Goal: Task Accomplishment & Management: Manage account settings

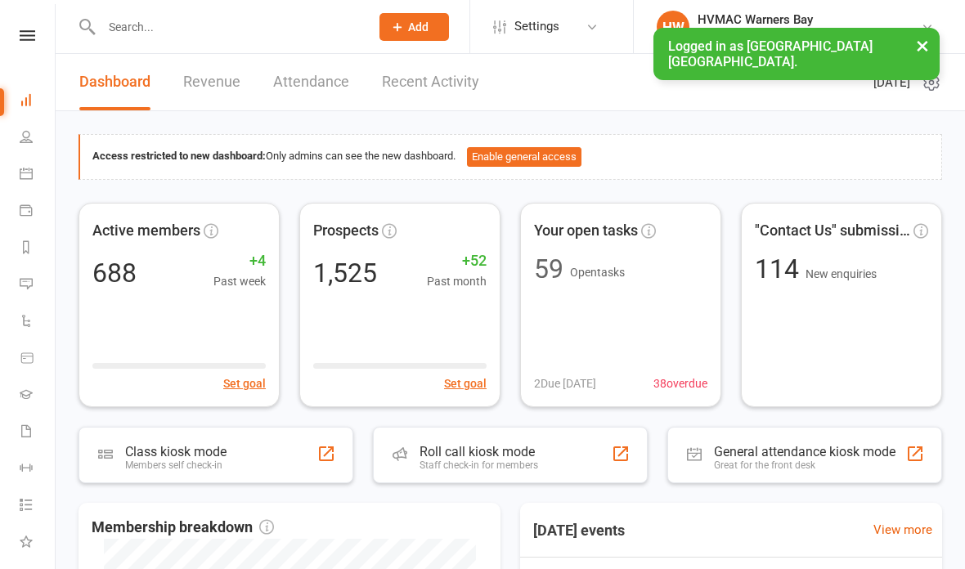
click at [29, 174] on icon at bounding box center [26, 173] width 13 height 13
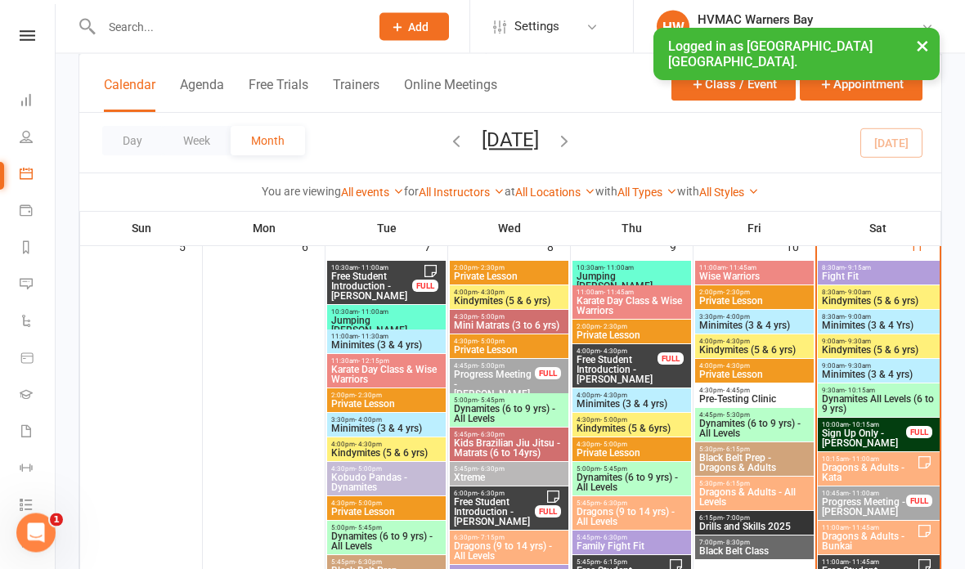
scroll to position [670, 0]
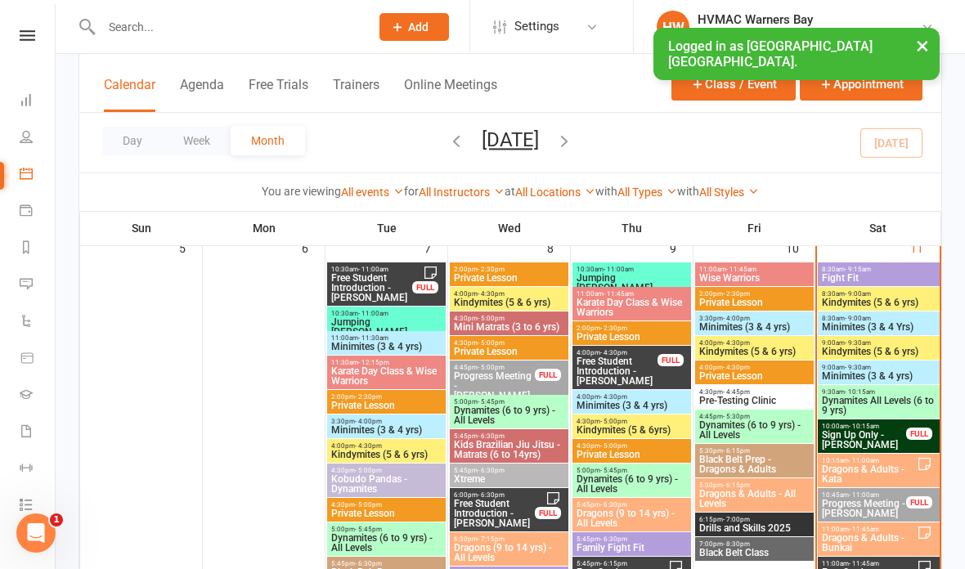
click at [894, 284] on div "8:30am - 9:15am Fight Fit" at bounding box center [879, 274] width 122 height 24
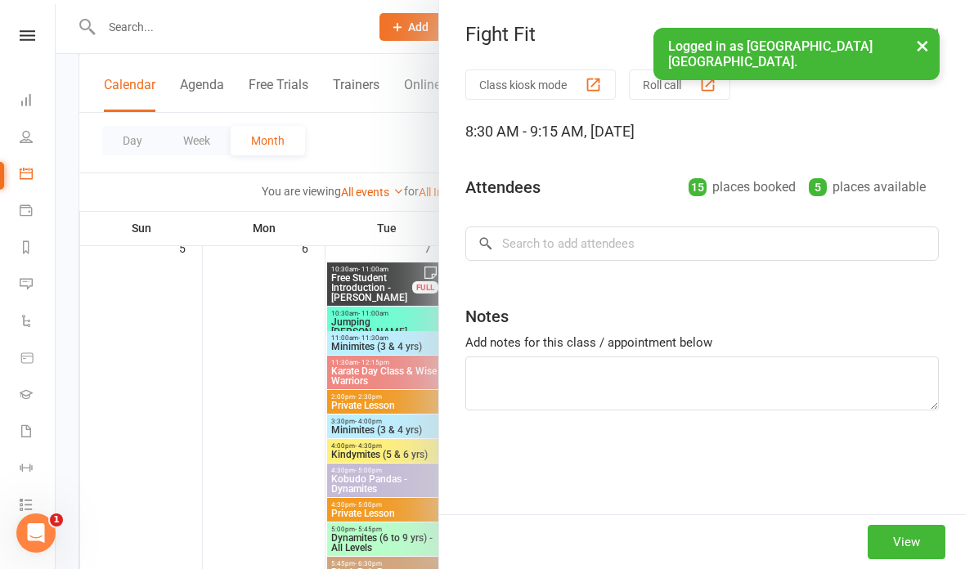
click at [370, 493] on div at bounding box center [510, 284] width 909 height 569
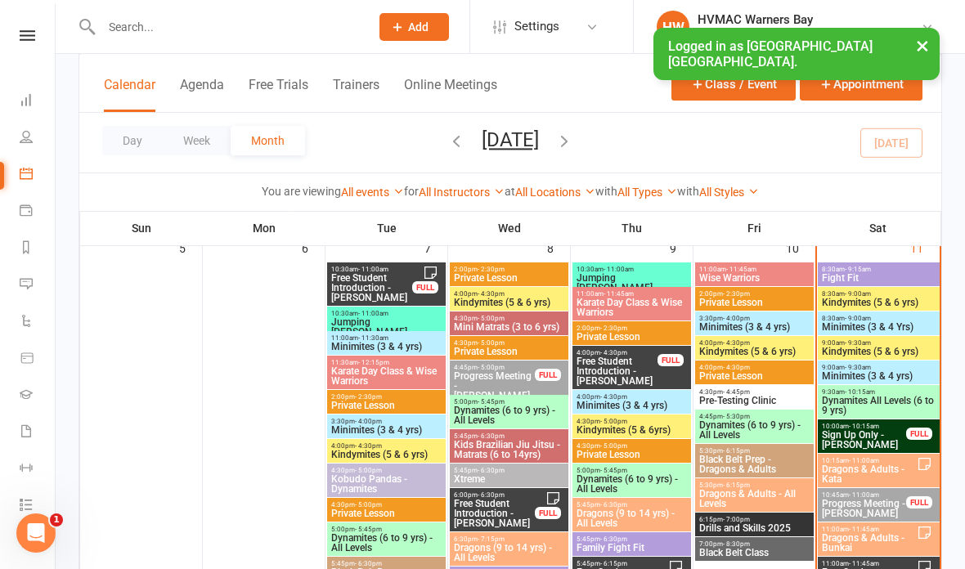
click at [876, 302] on span "Kindymites (5 & 6 yrs)" at bounding box center [878, 303] width 115 height 10
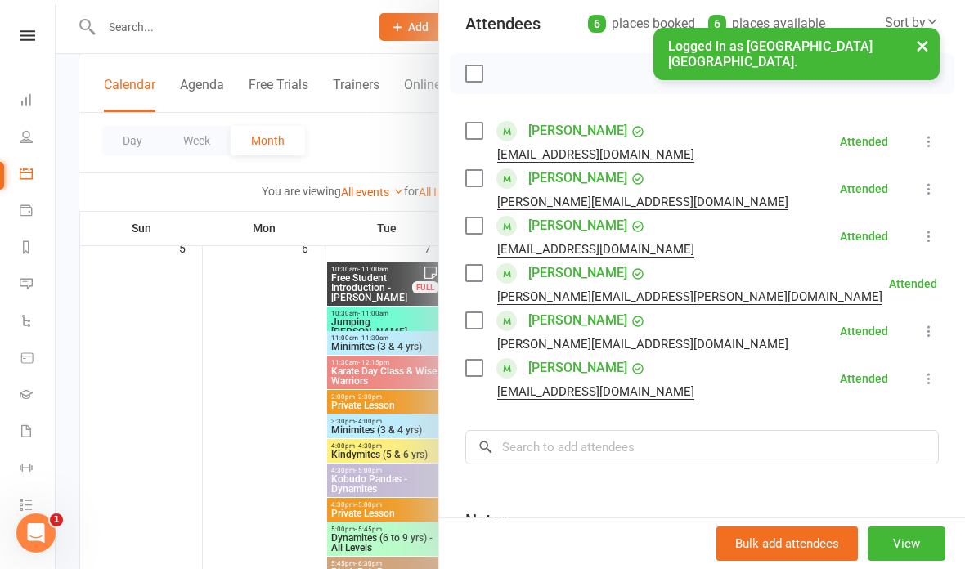
scroll to position [206, 0]
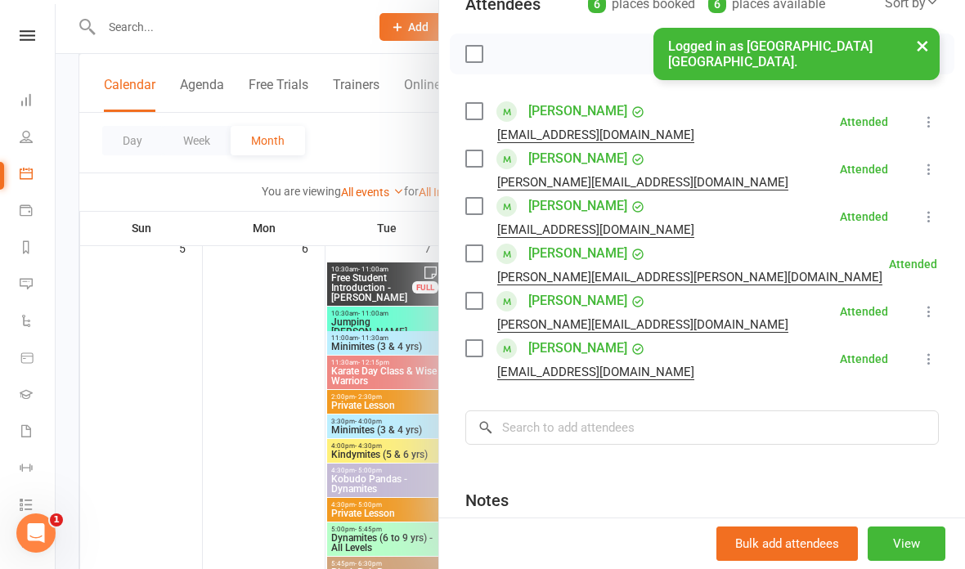
click at [920, 46] on button "×" at bounding box center [921, 45] width 29 height 35
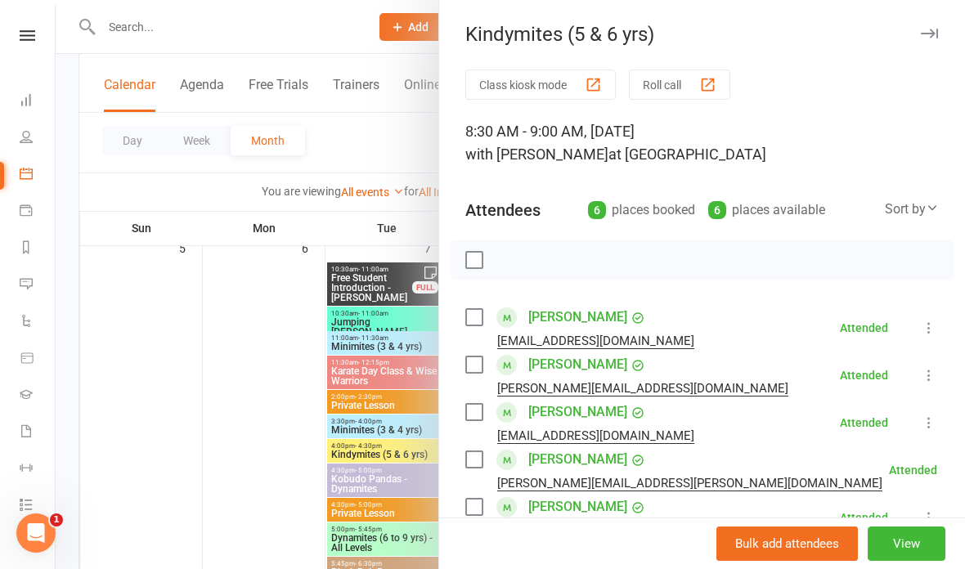
scroll to position [0, 0]
click at [934, 34] on icon "button" at bounding box center [929, 34] width 17 height 10
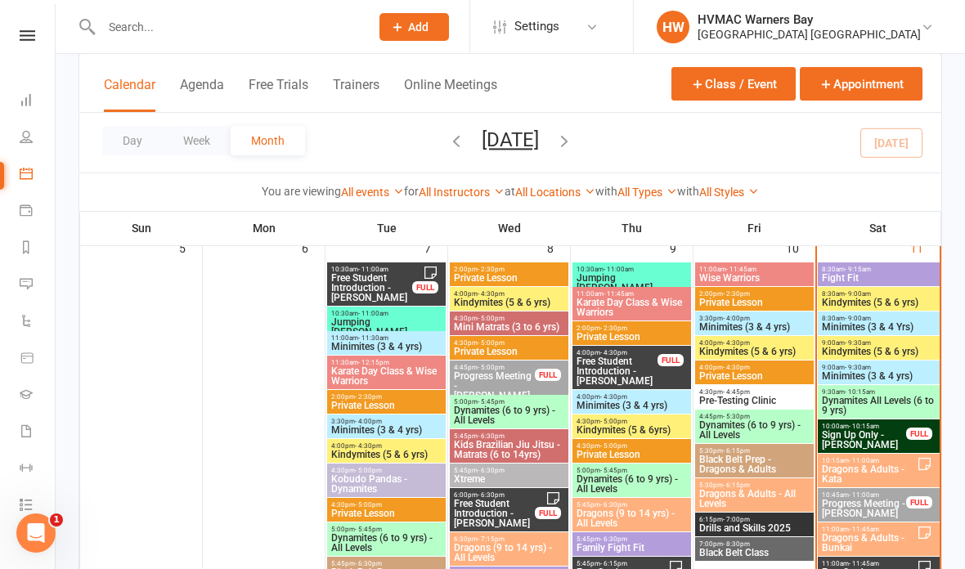
click at [899, 327] on span "Minimites (3 & 4 Yrs)" at bounding box center [878, 327] width 115 height 10
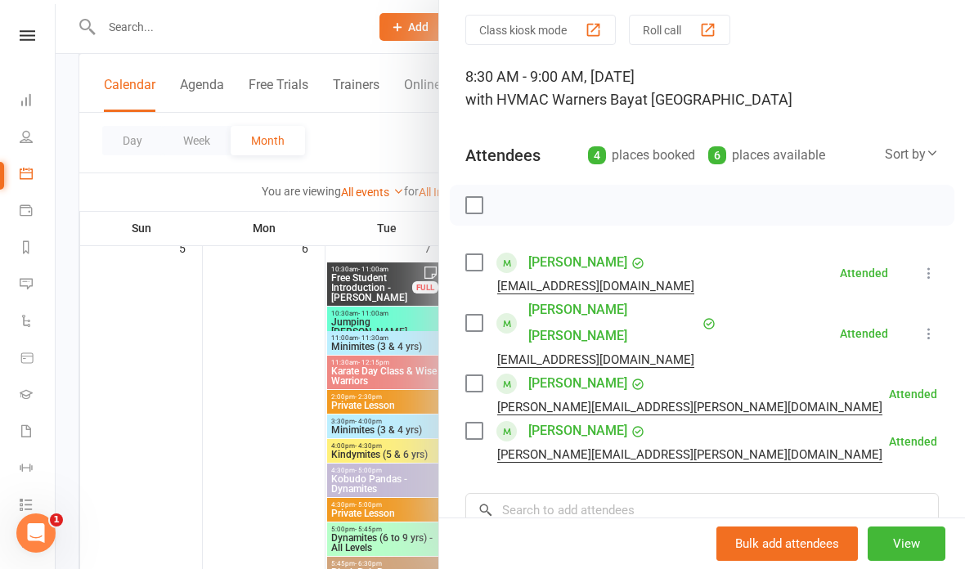
scroll to position [56, 0]
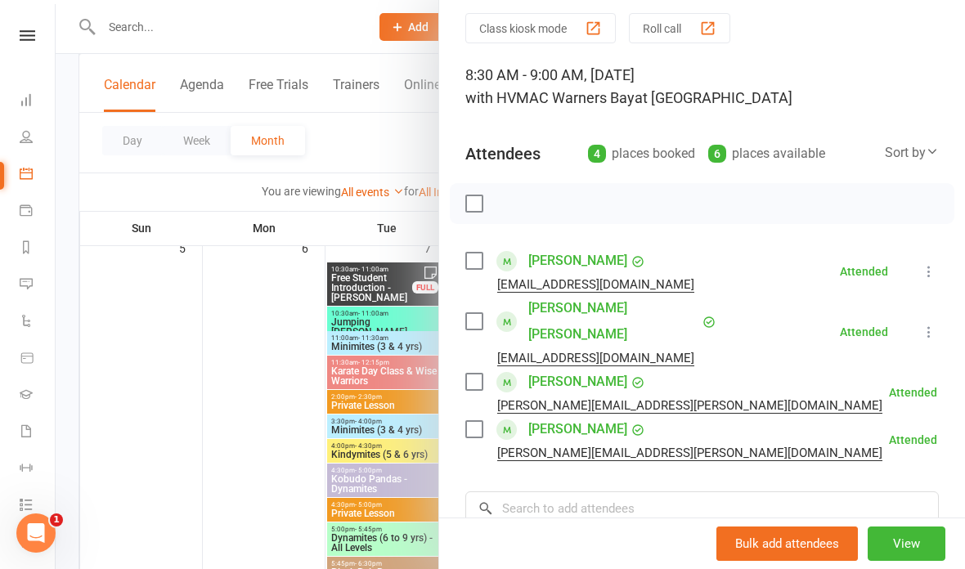
click at [345, 442] on div at bounding box center [510, 284] width 909 height 569
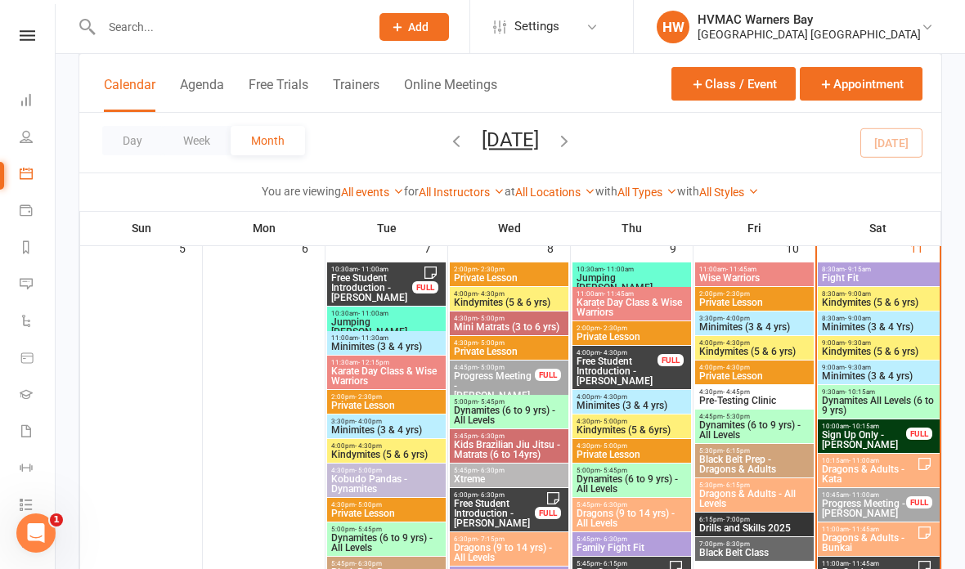
click at [827, 334] on div "8:30am - 9:00am Minimites (3 & 4 Yrs)" at bounding box center [879, 323] width 122 height 24
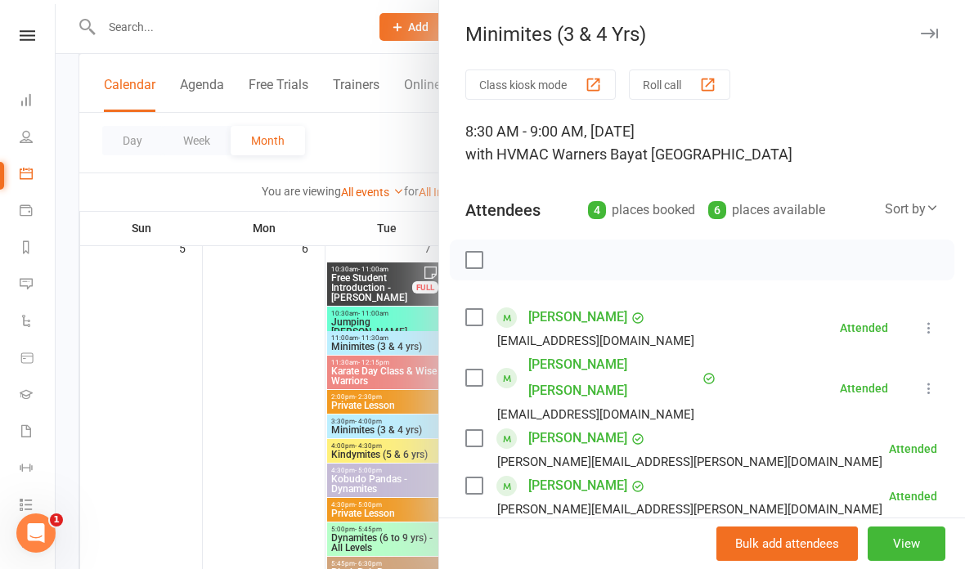
click at [329, 347] on div at bounding box center [510, 284] width 909 height 569
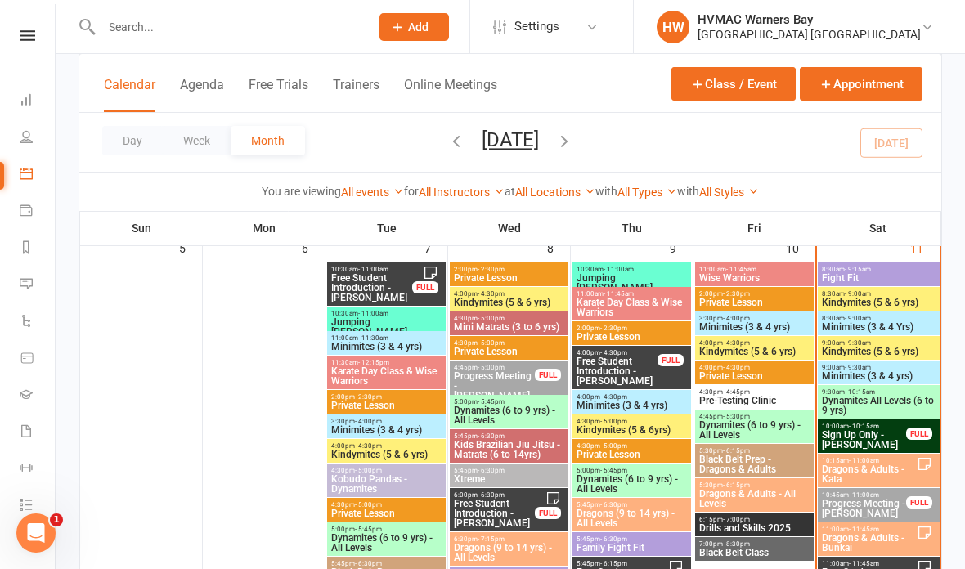
click at [818, 325] on div "8:30am - 9:00am Minimites (3 & 4 Yrs)" at bounding box center [879, 323] width 122 height 24
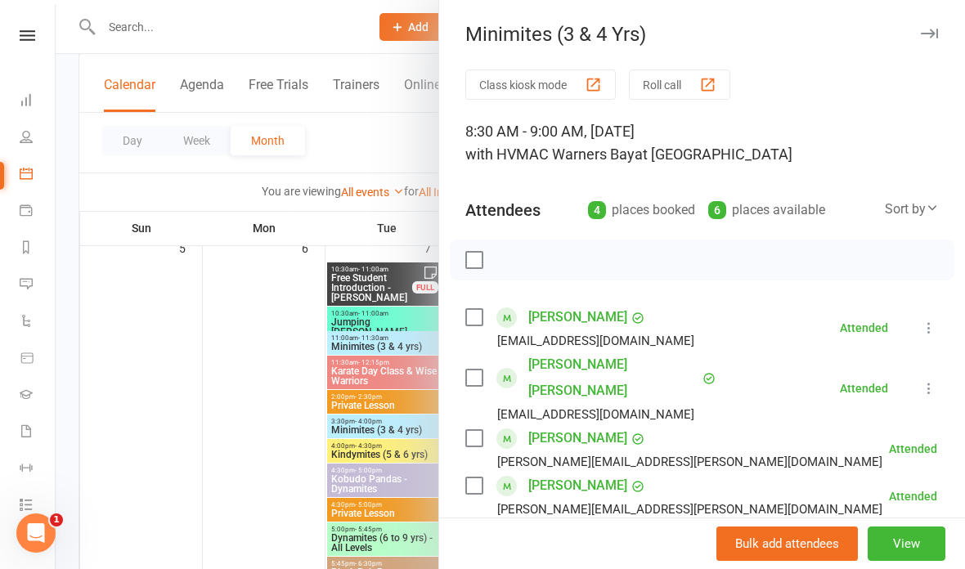
click at [356, 323] on div at bounding box center [510, 284] width 909 height 569
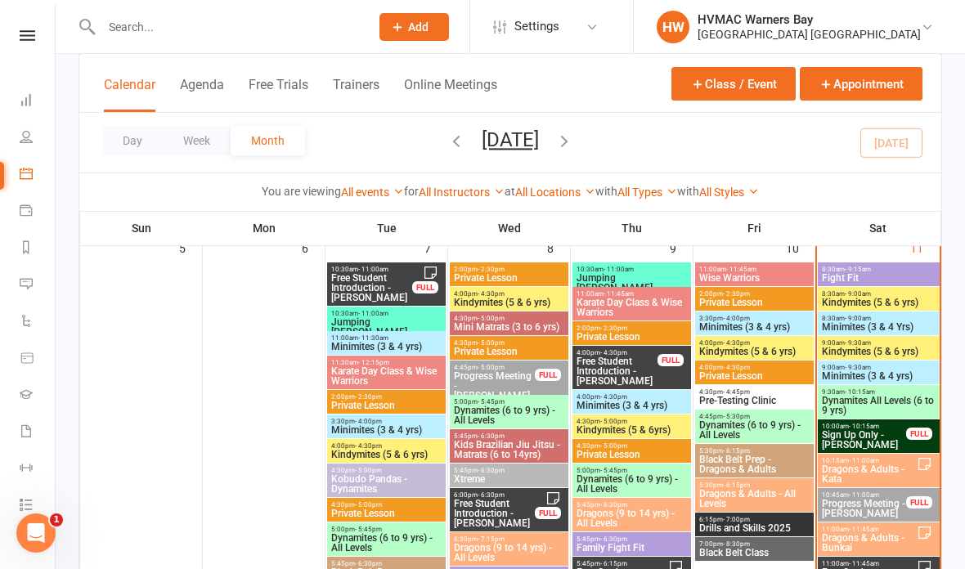
click at [831, 347] on span "Kindymites (5 & 6 yrs)" at bounding box center [878, 352] width 115 height 10
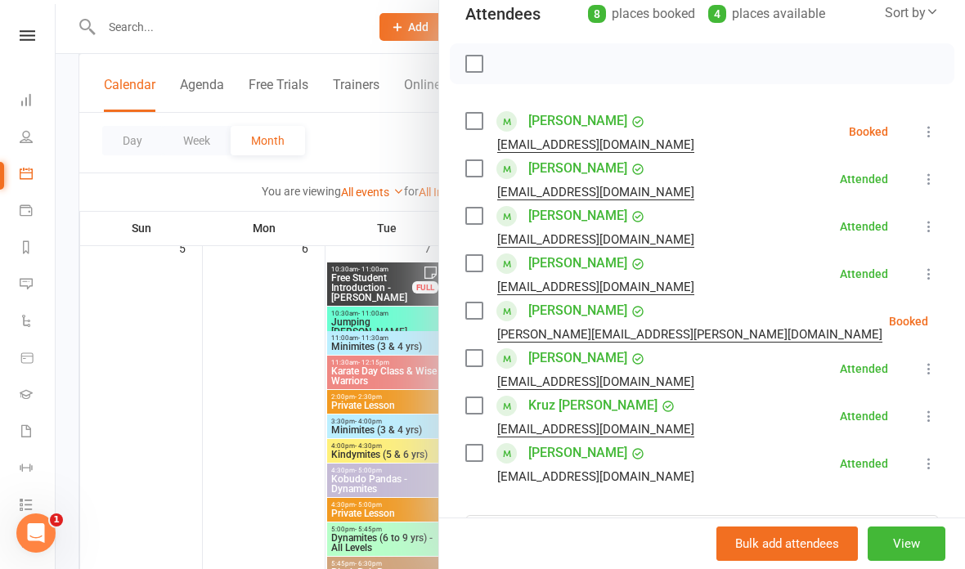
scroll to position [224, 0]
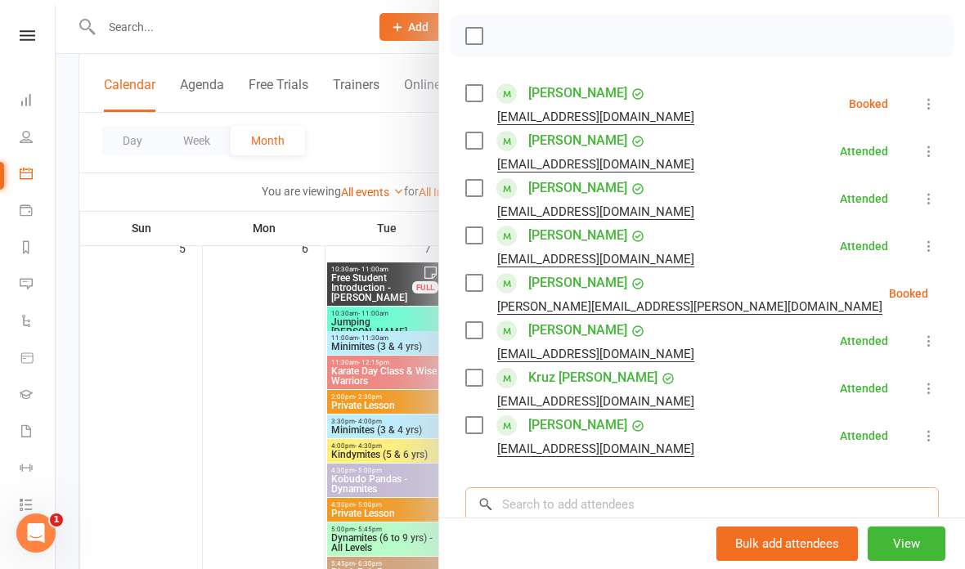
click at [607, 520] on input "search" at bounding box center [701, 504] width 473 height 34
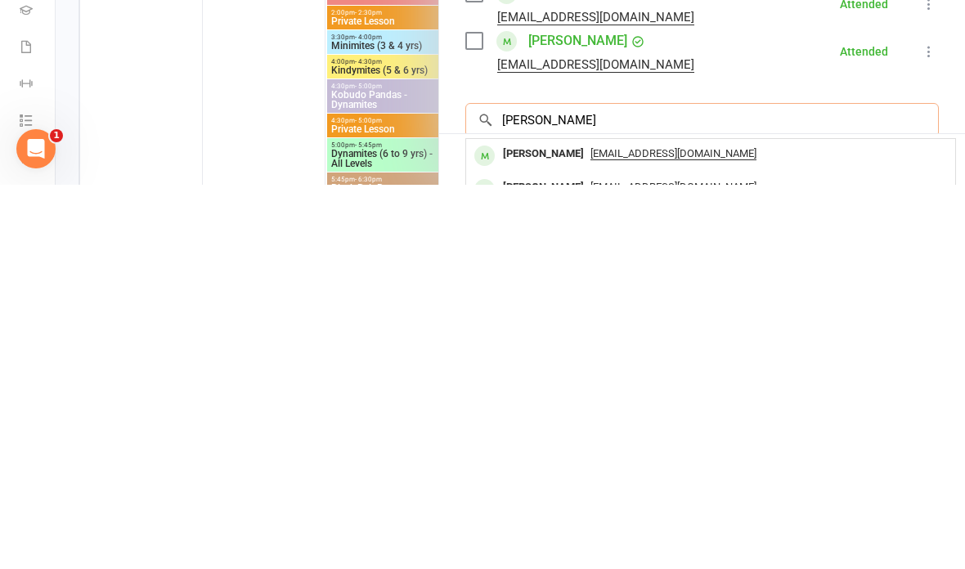
type input "[PERSON_NAME]"
click at [600, 531] on span "[EMAIL_ADDRESS][DOMAIN_NAME]" at bounding box center [673, 537] width 166 height 13
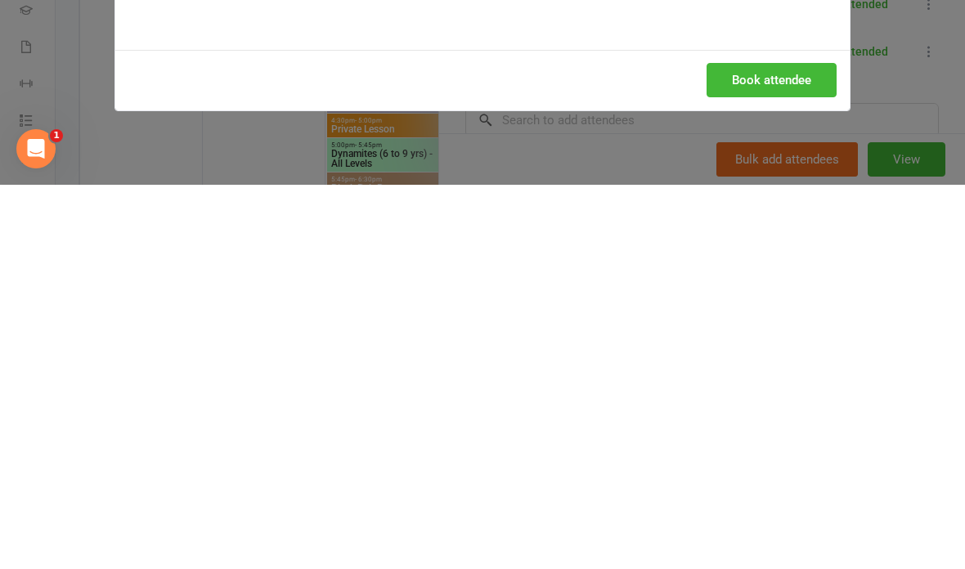
scroll to position [1054, 0]
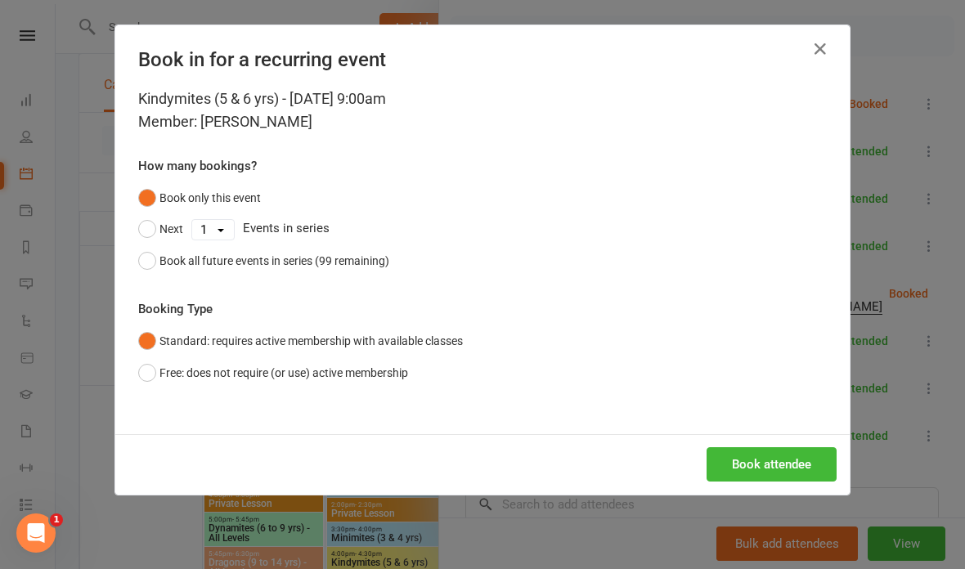
click at [787, 450] on button "Book attendee" at bounding box center [771, 464] width 130 height 34
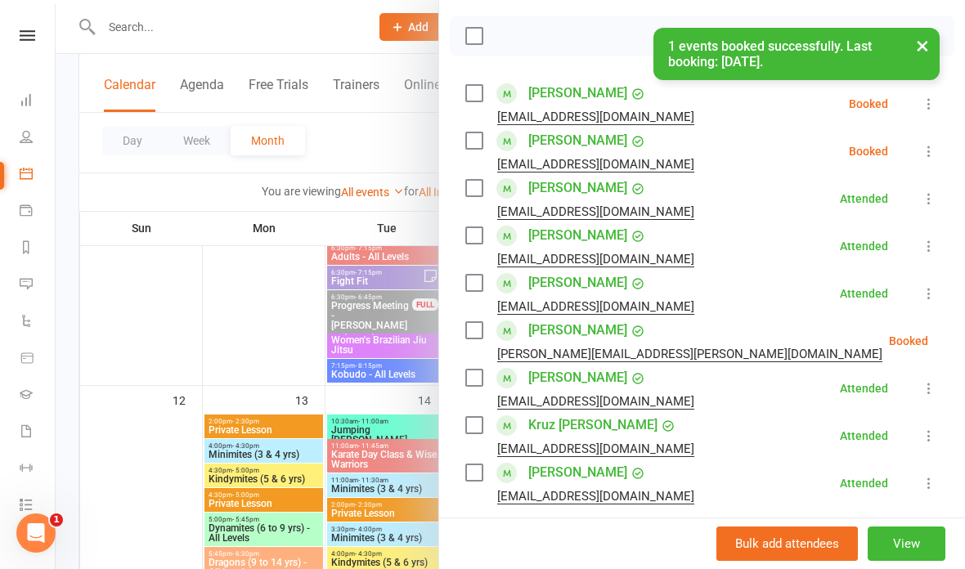
click at [929, 150] on icon at bounding box center [929, 151] width 16 height 16
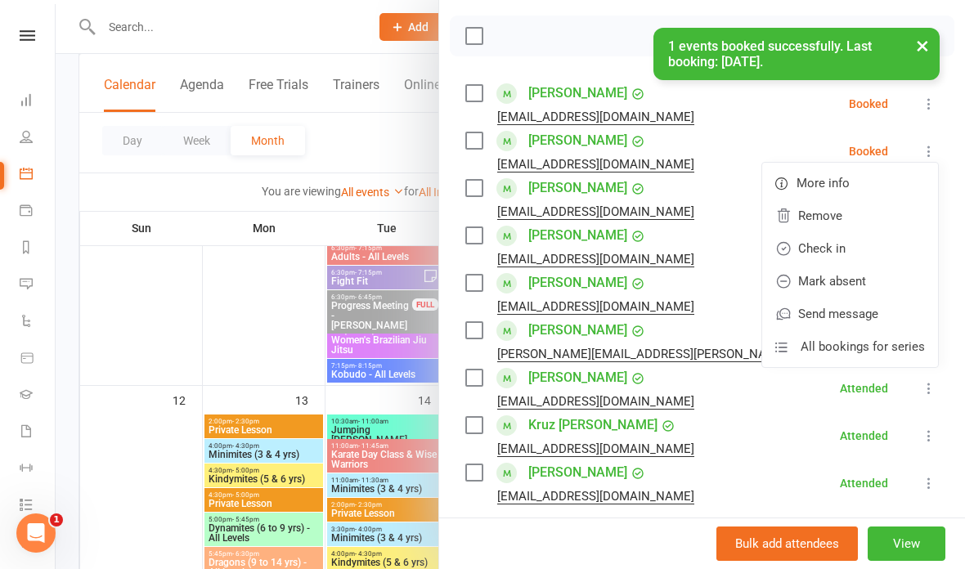
click at [869, 246] on link "Check in" at bounding box center [850, 248] width 176 height 33
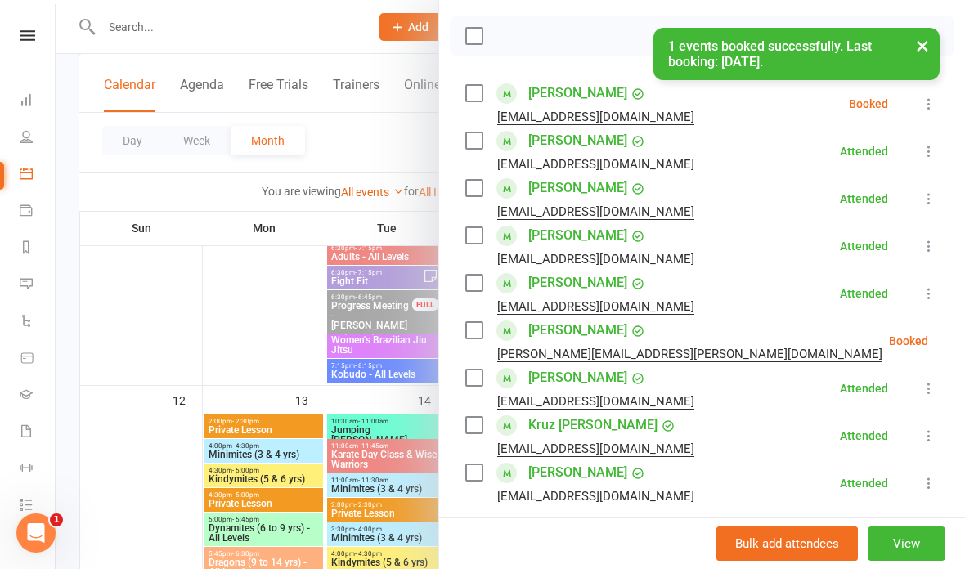
click at [959, 333] on button at bounding box center [969, 341] width 20 height 20
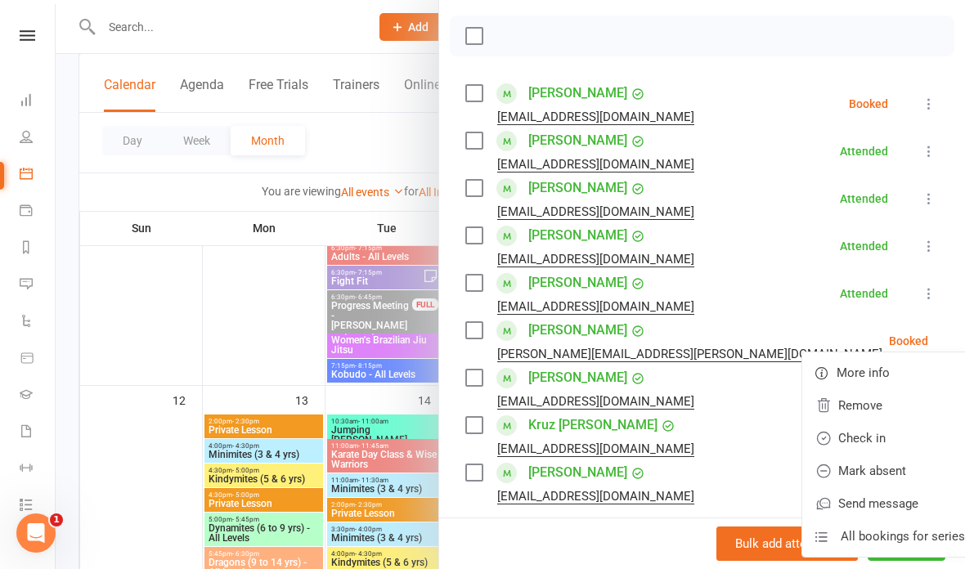
click at [888, 432] on link "Check in" at bounding box center [890, 438] width 176 height 33
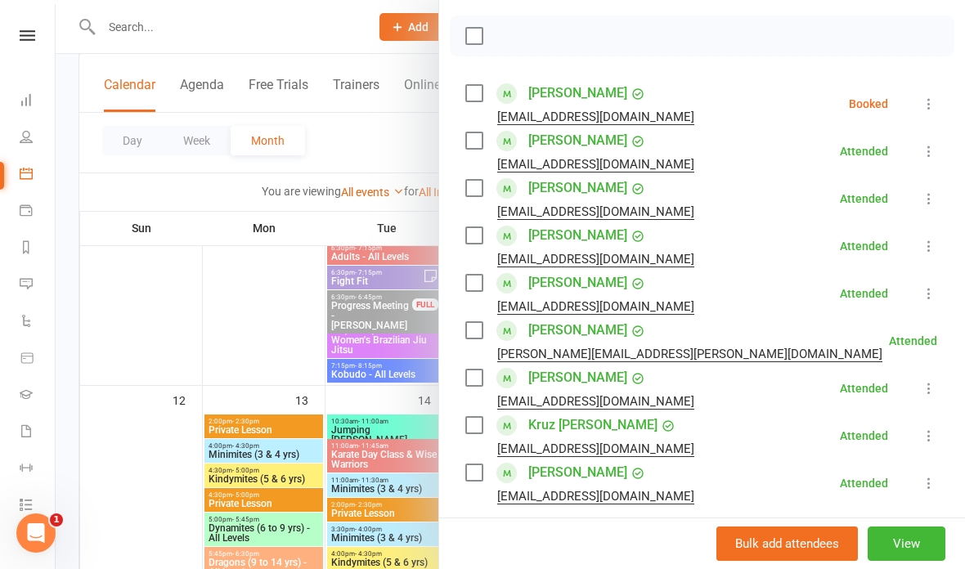
click at [938, 83] on li "[PERSON_NAME] [EMAIL_ADDRESS][DOMAIN_NAME] Booked More info Remove Check in Mar…" at bounding box center [701, 103] width 473 height 47
click at [932, 95] on button at bounding box center [929, 104] width 20 height 20
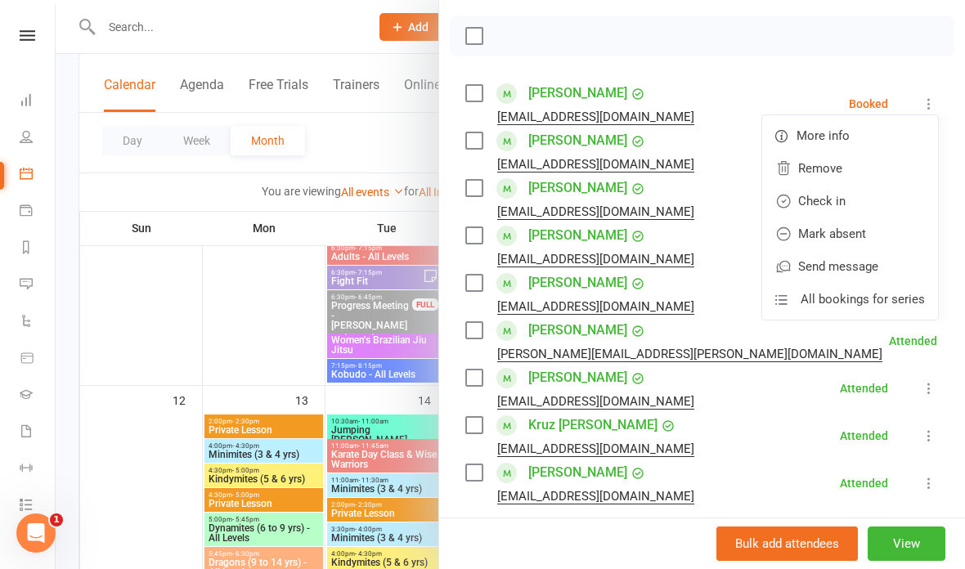
click at [876, 232] on link "Mark absent" at bounding box center [850, 233] width 176 height 33
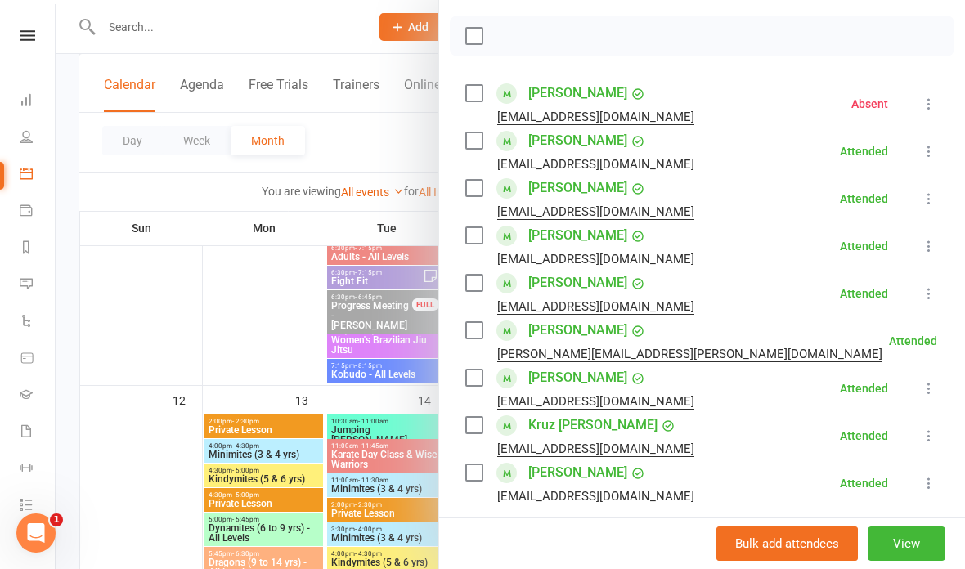
click at [278, 486] on div at bounding box center [510, 284] width 909 height 569
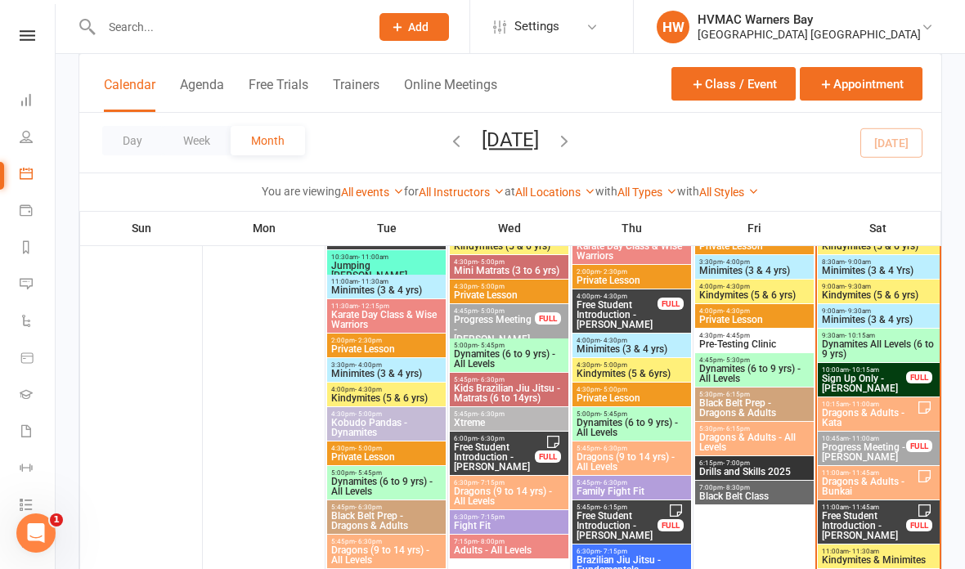
scroll to position [687, 0]
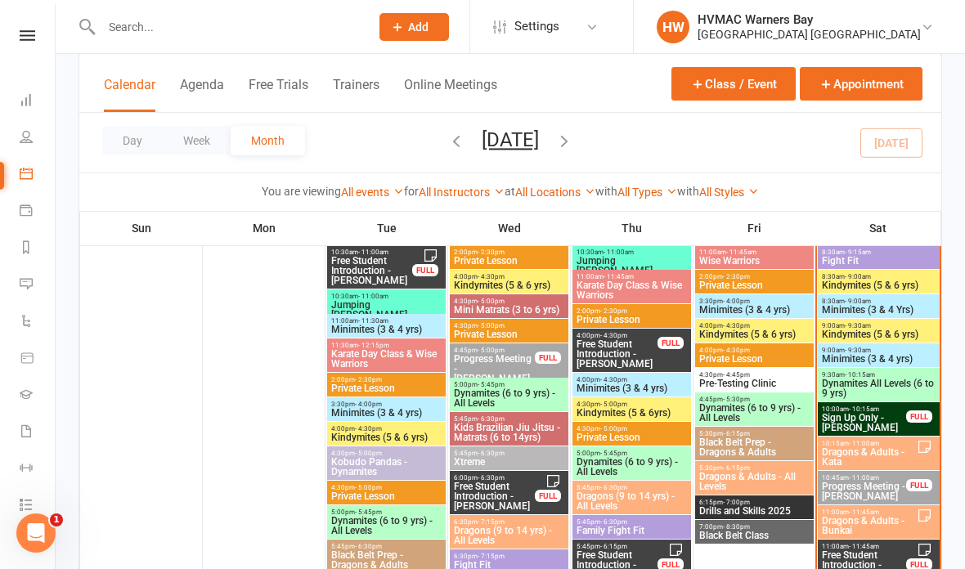
click at [832, 356] on span "Minimites (3 & 4 yrs)" at bounding box center [878, 359] width 115 height 10
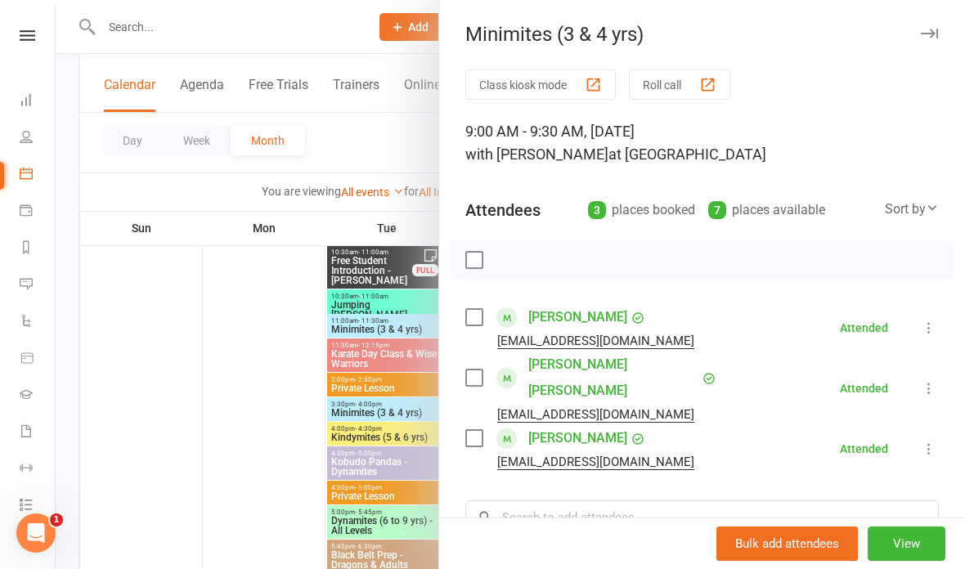
click at [936, 40] on button "button" at bounding box center [929, 34] width 20 height 20
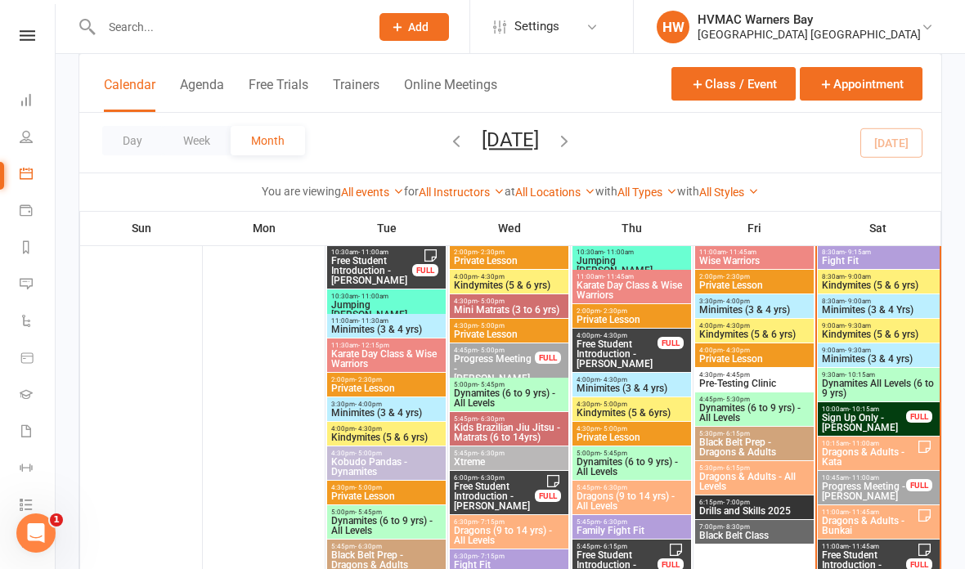
click at [34, 500] on link "Tasks 136" at bounding box center [38, 506] width 37 height 37
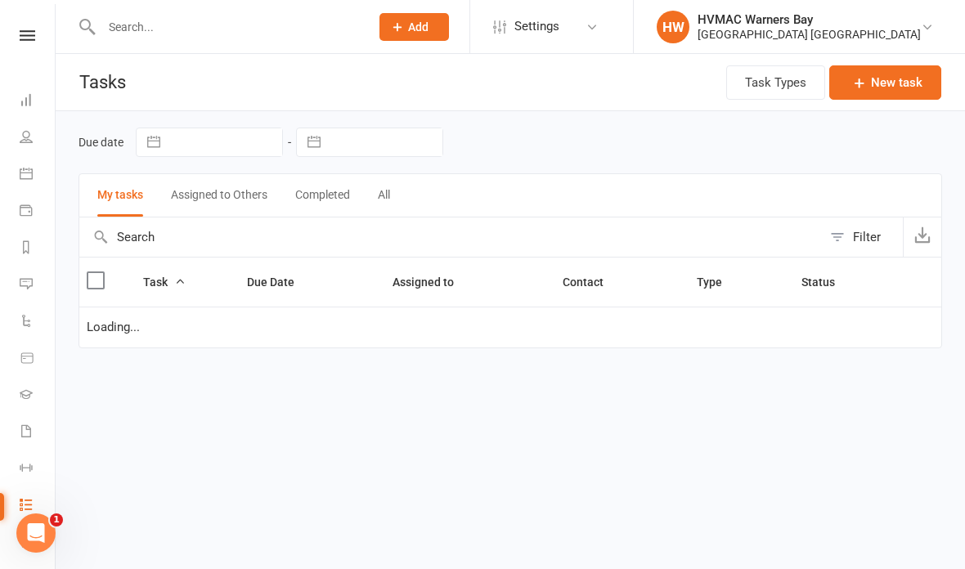
select select "started"
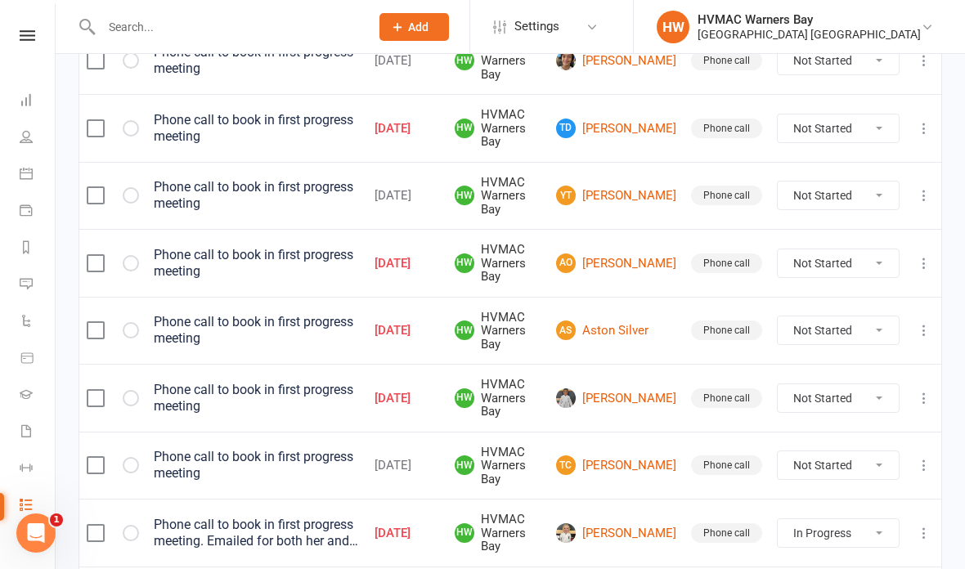
scroll to position [1463, 0]
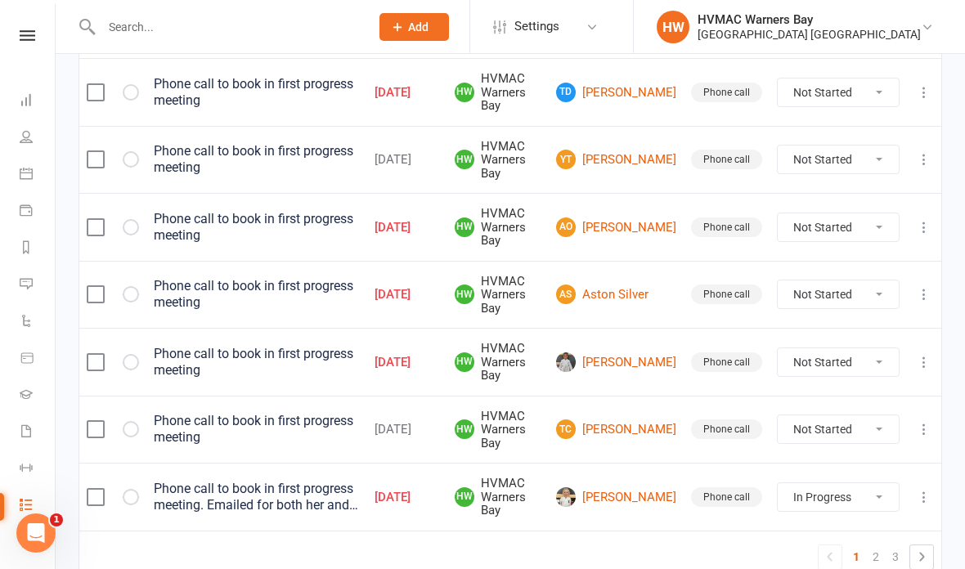
click at [926, 547] on icon at bounding box center [922, 557] width 20 height 20
select select "started"
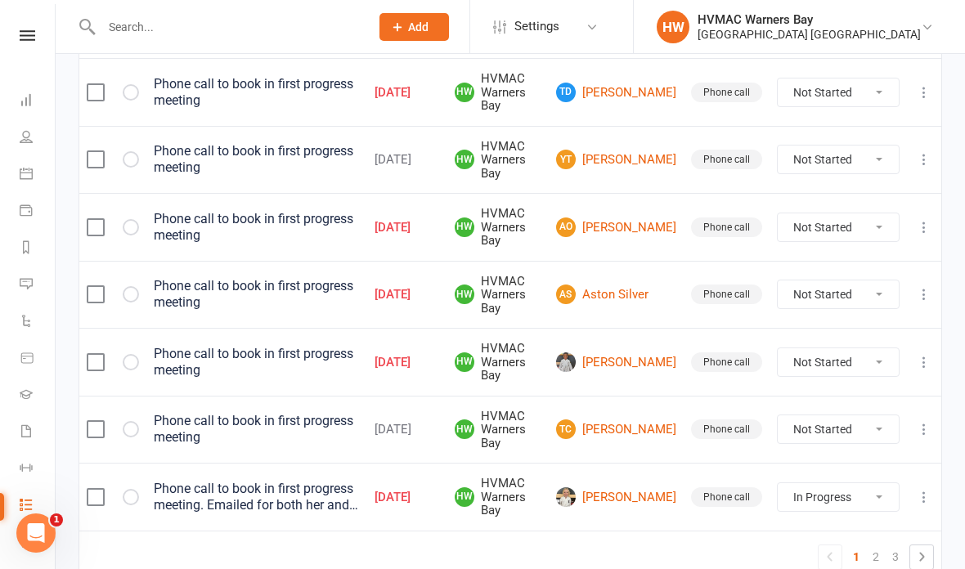
select select "started"
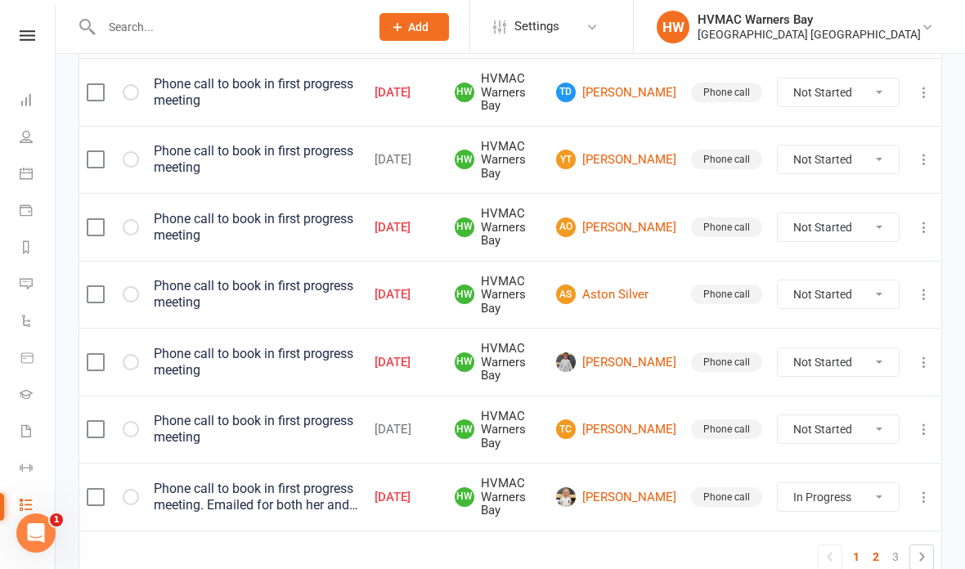
select select "started"
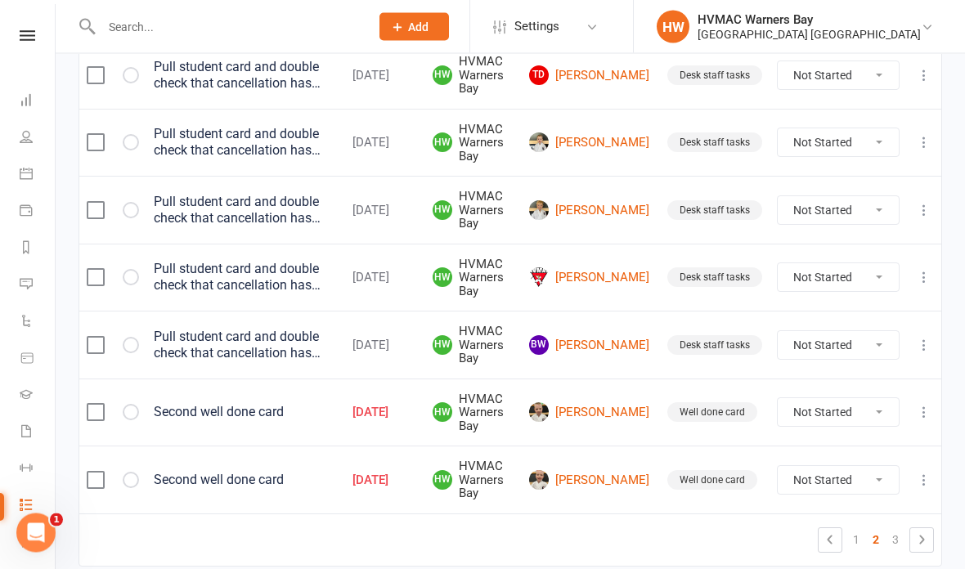
scroll to position [1481, 0]
click at [816, 196] on select "Not Started In Progress Waiting Complete" at bounding box center [837, 210] width 121 height 28
select select "unstarted"
select select "started"
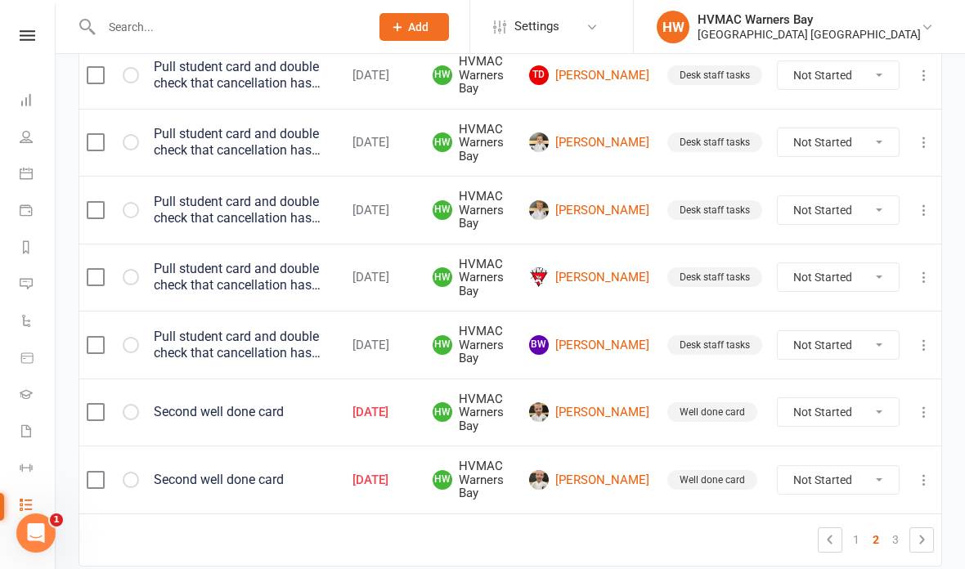
select select "started"
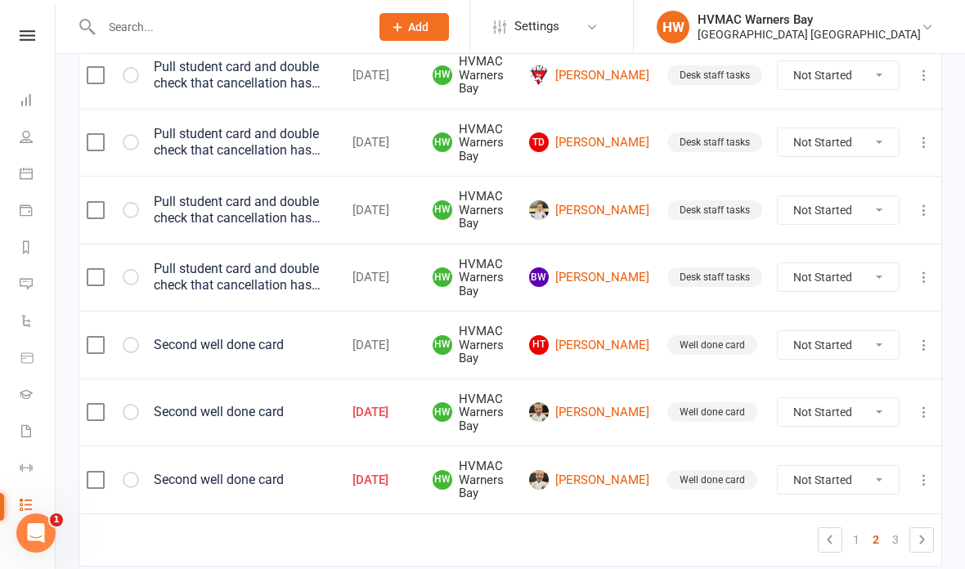
click at [832, 196] on select "Not Started In Progress Waiting Complete" at bounding box center [837, 210] width 121 height 28
select select "unstarted"
select select "started"
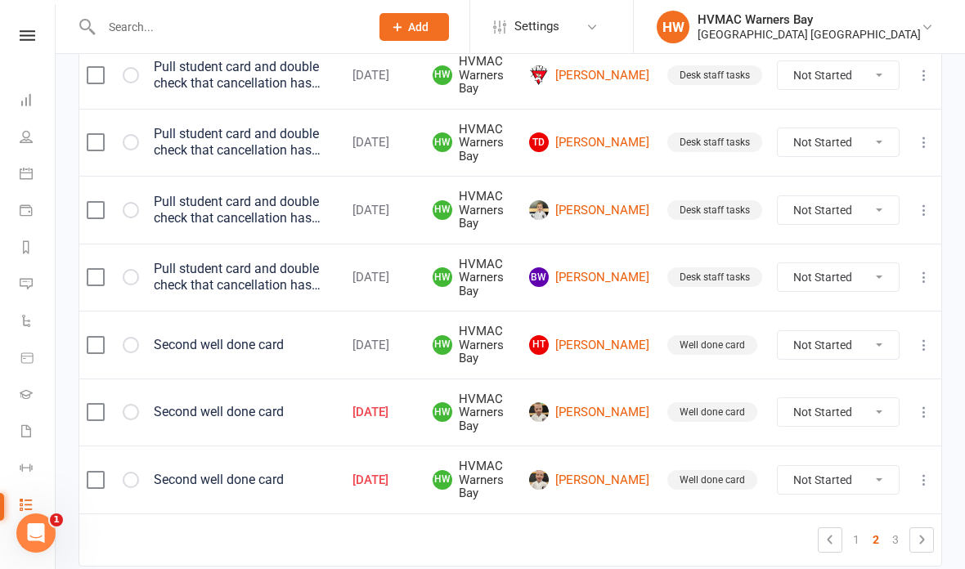
select select "started"
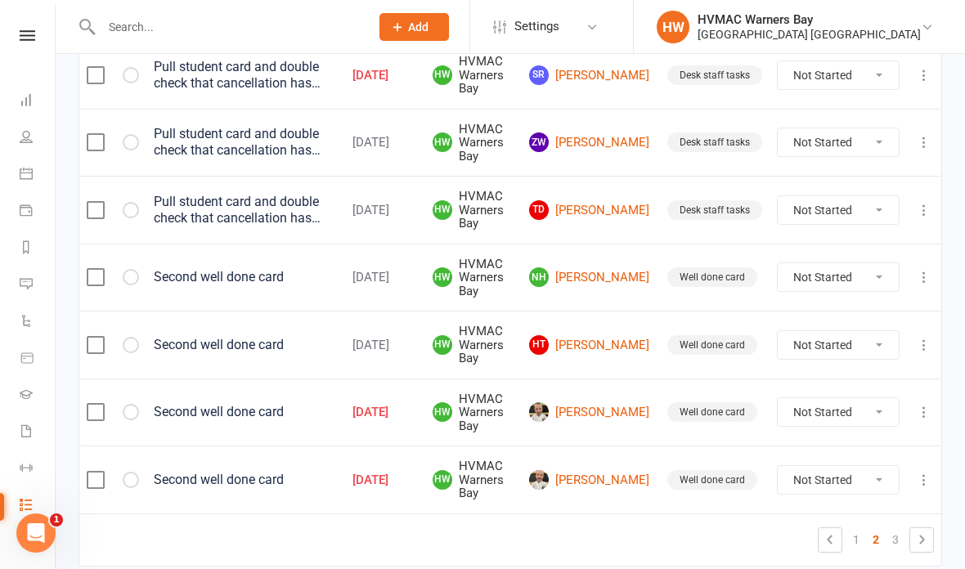
click at [805, 196] on select "Not Started In Progress Waiting Complete" at bounding box center [837, 210] width 121 height 28
select select "unstarted"
select select "started"
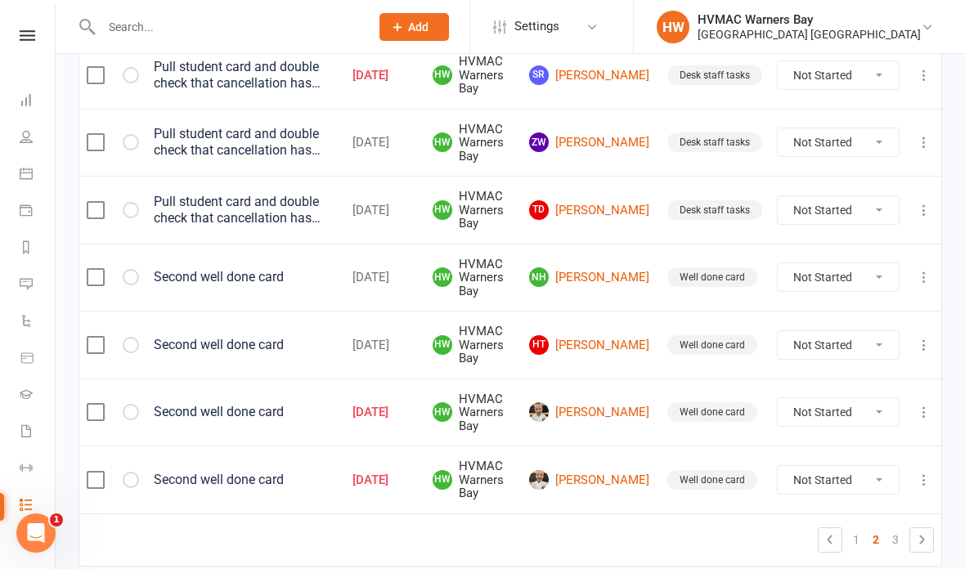
select select "started"
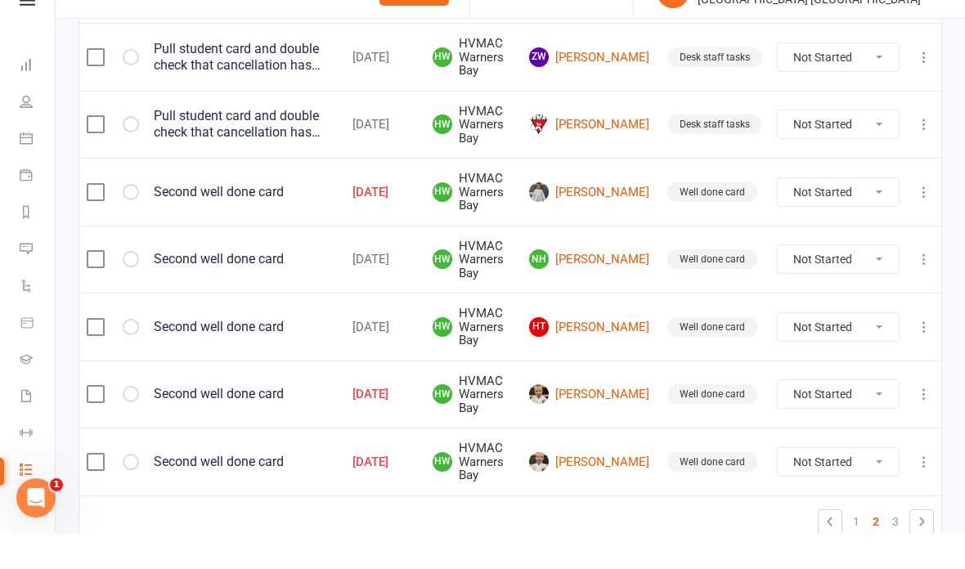
scroll to position [1463, 0]
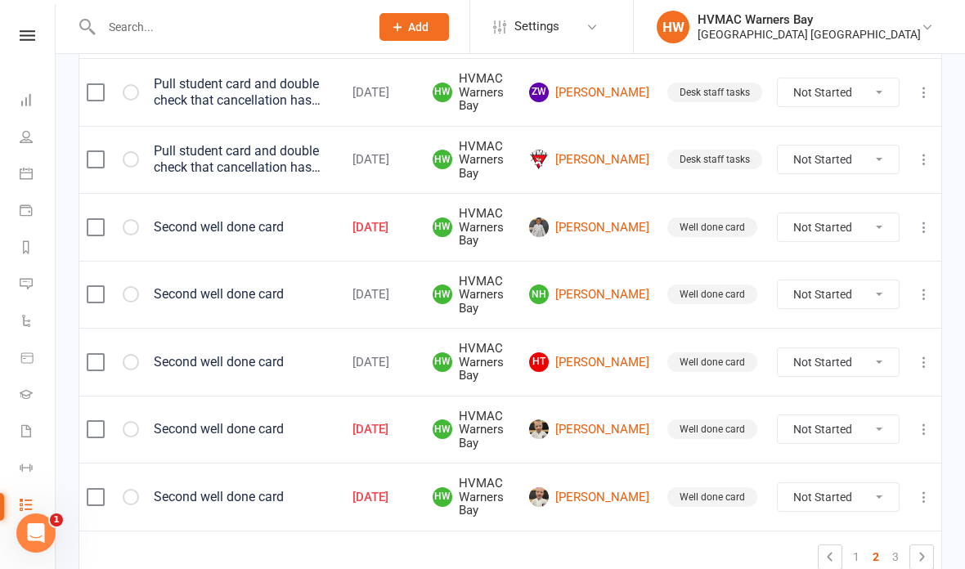
click at [922, 547] on icon at bounding box center [922, 557] width 20 height 20
select select "started"
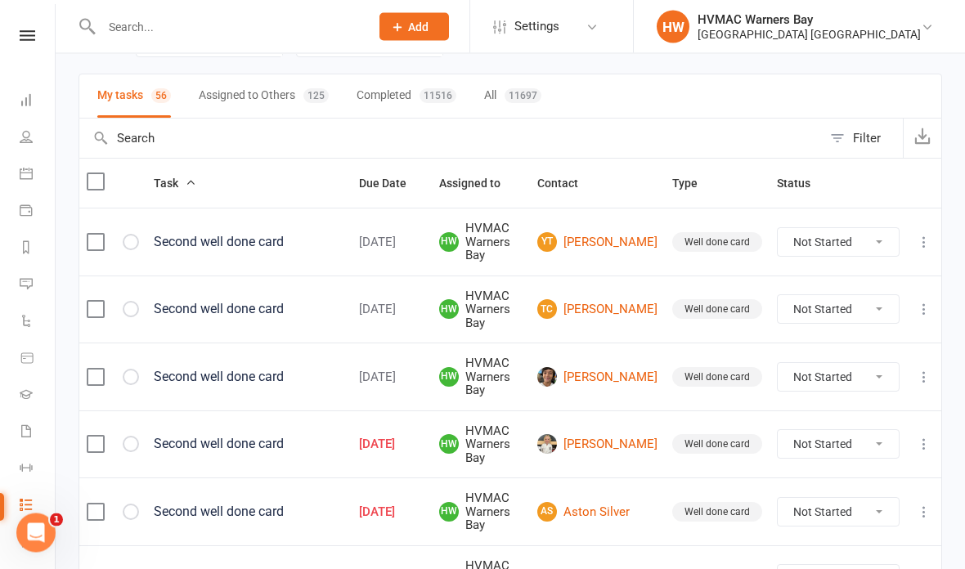
scroll to position [0, 0]
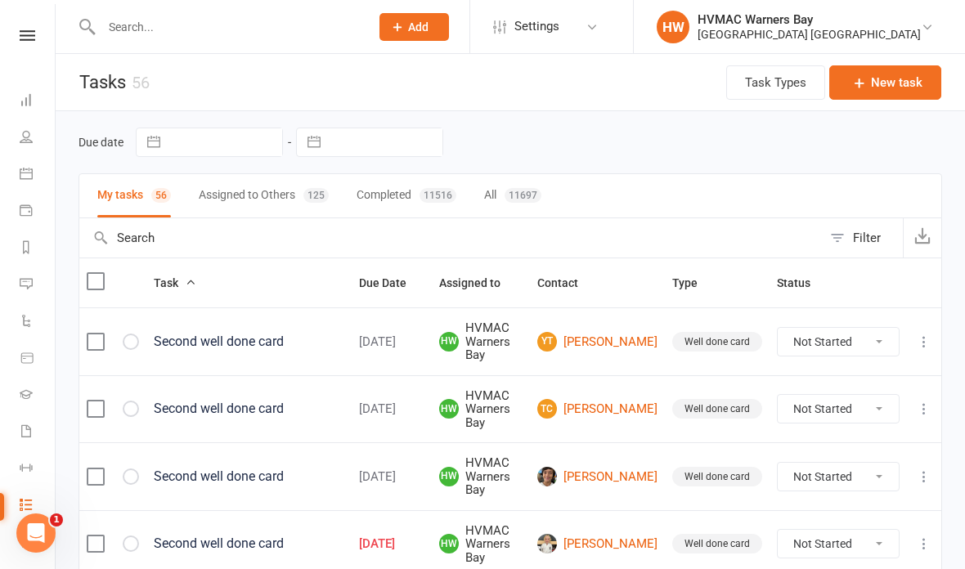
click at [290, 192] on button "Assigned to Others 125" at bounding box center [264, 195] width 130 height 43
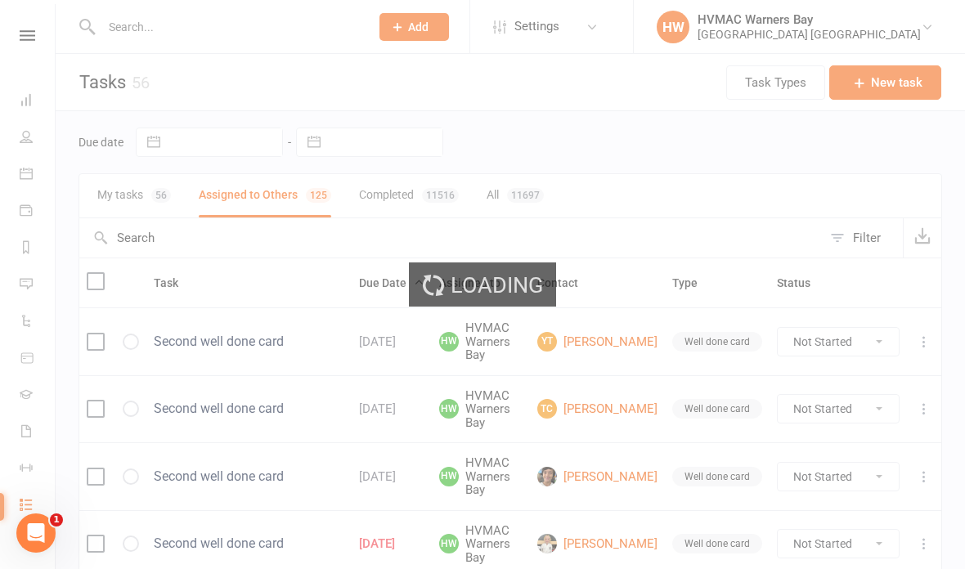
select select "started"
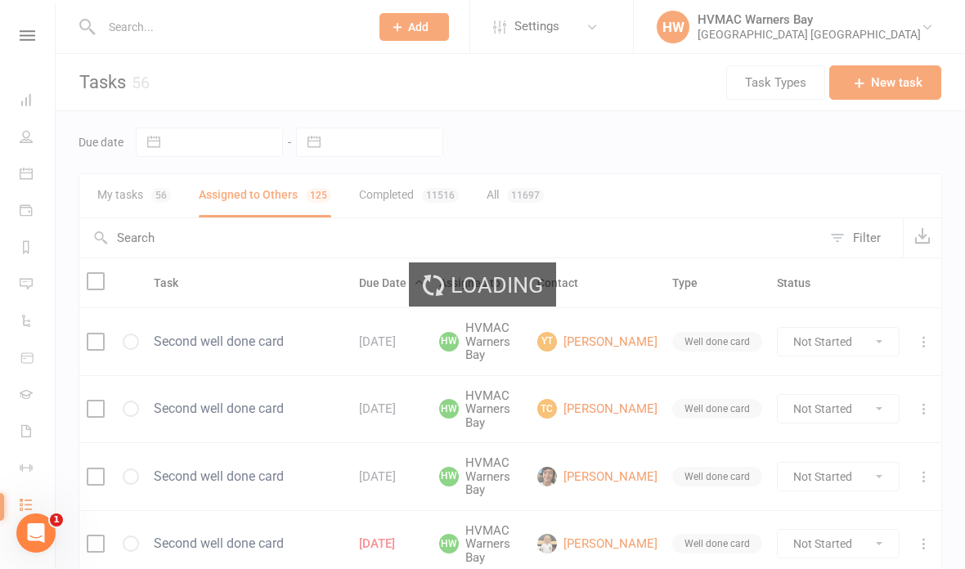
select select "started"
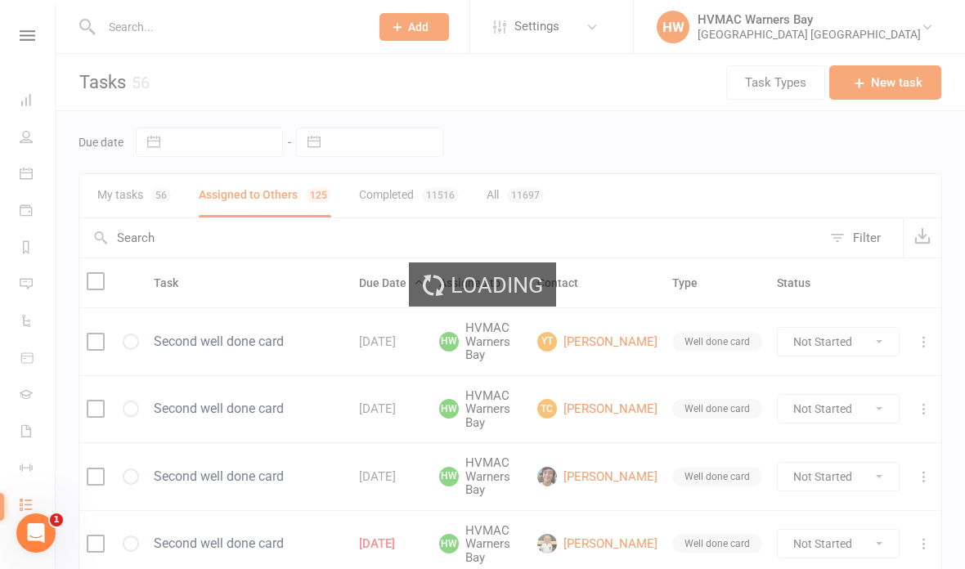
select select "started"
select select "waiting"
select select "started"
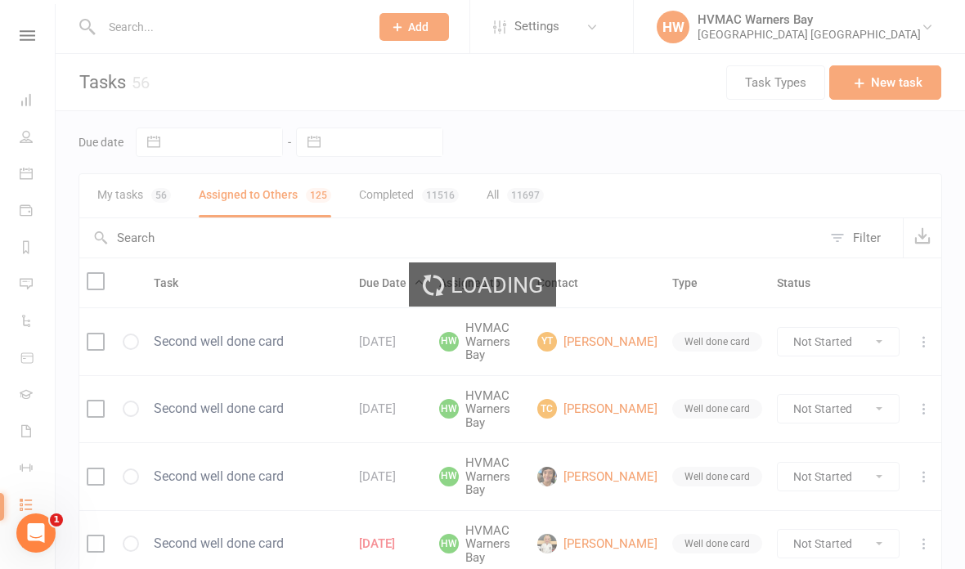
select select "waiting"
select select "started"
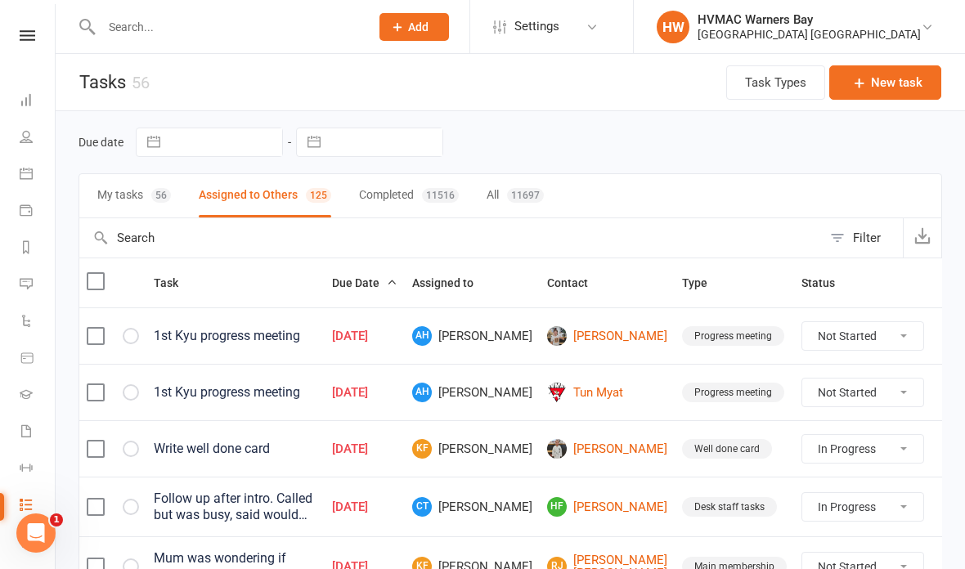
select select "started"
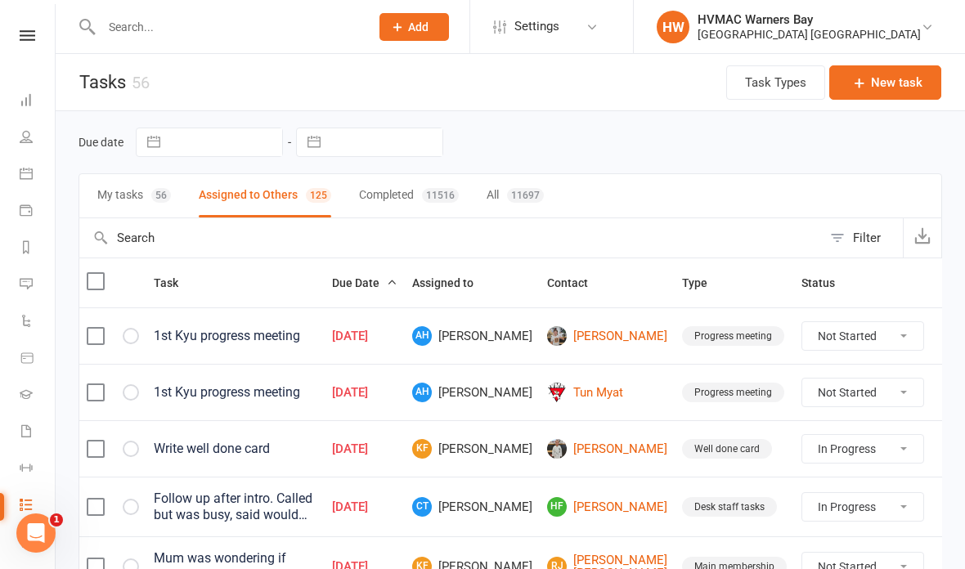
select select "started"
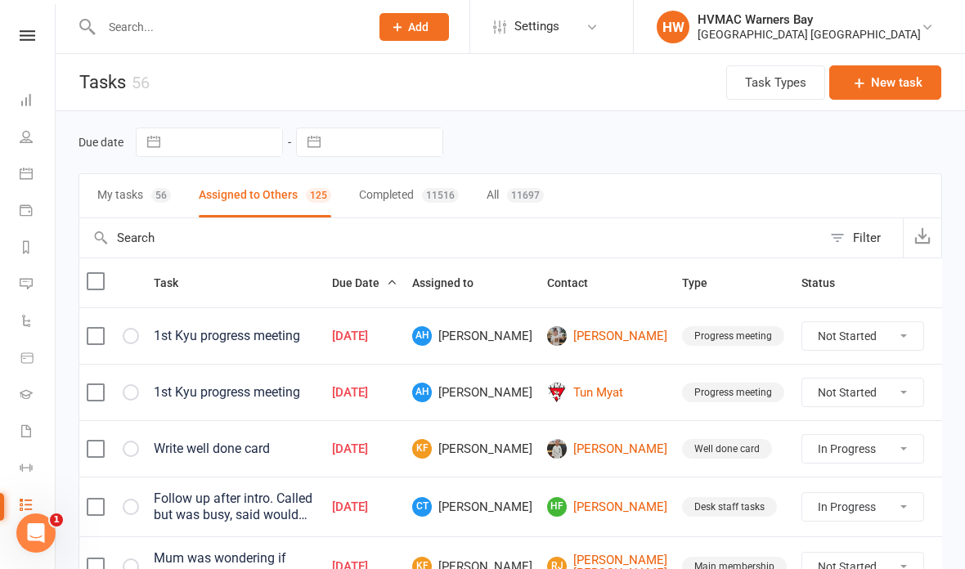
select select "started"
select select "waiting"
select select "started"
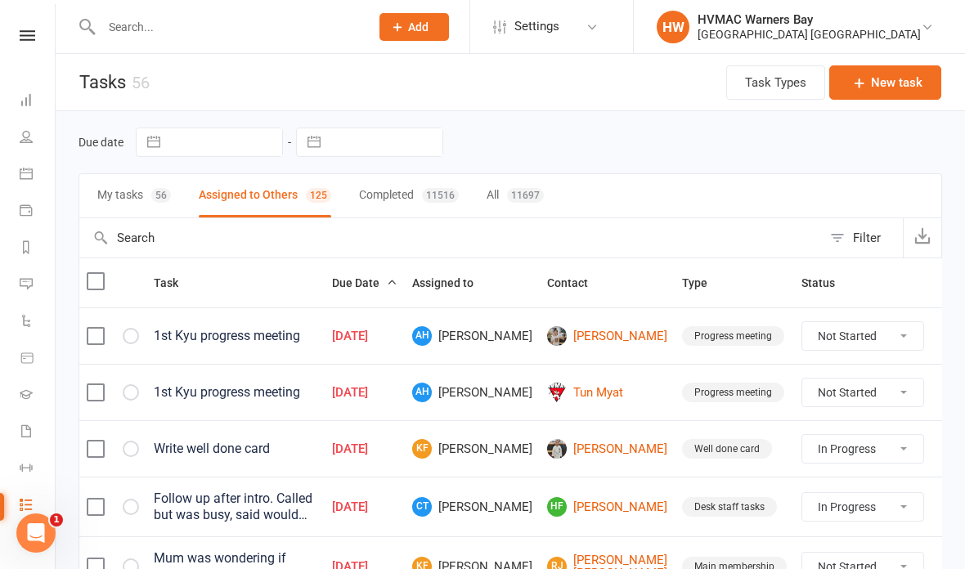
select select "waiting"
select select "started"
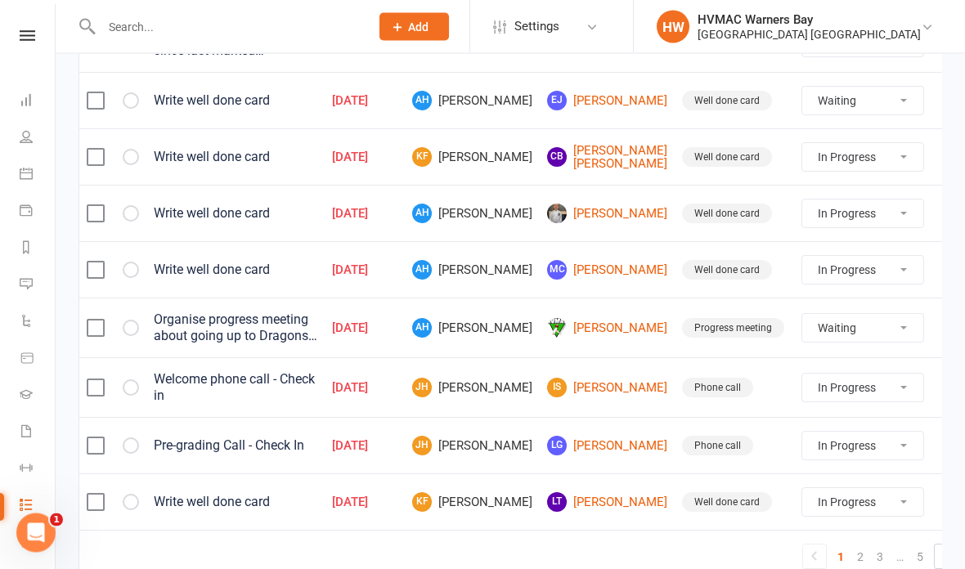
scroll to position [1244, 0]
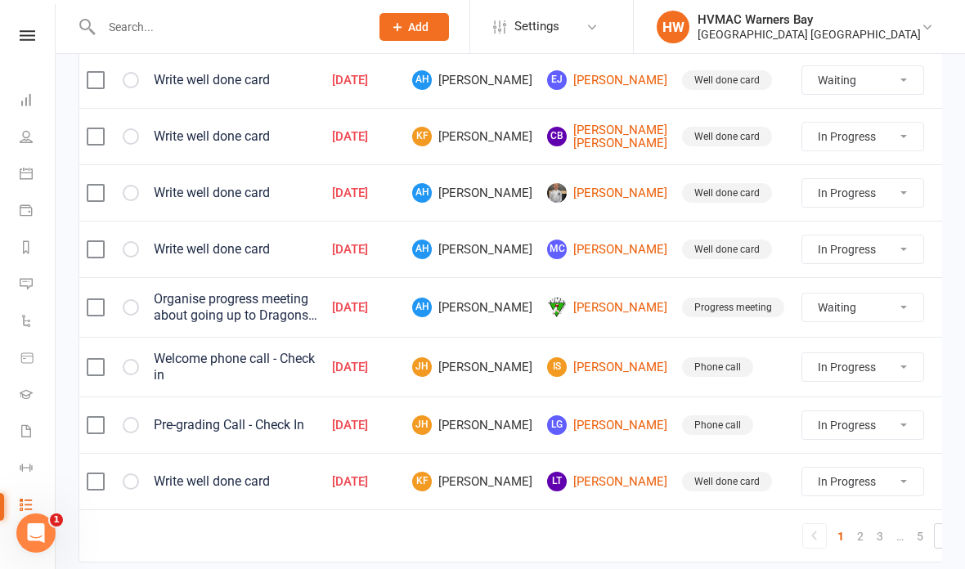
click at [936, 526] on icon at bounding box center [946, 536] width 20 height 20
select select "started"
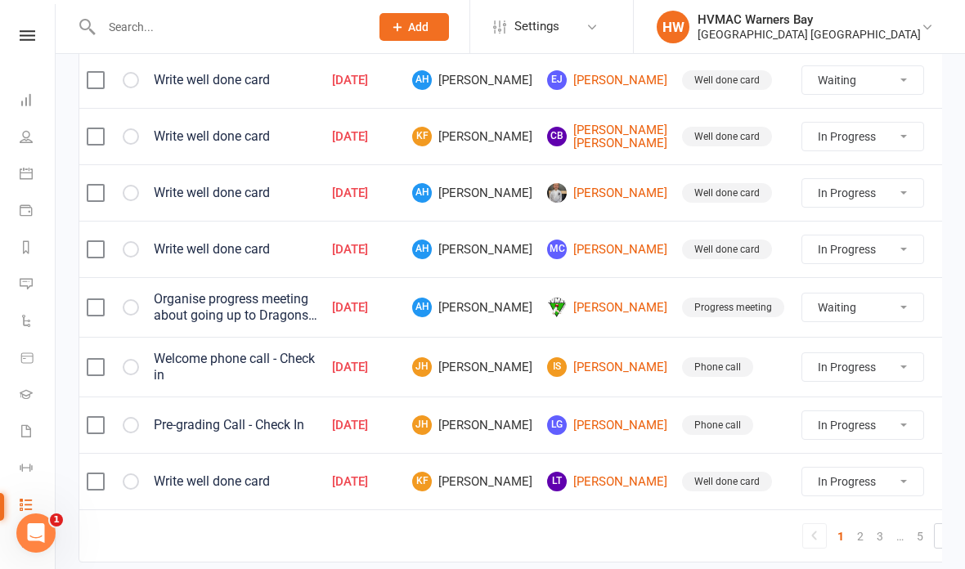
select select "started"
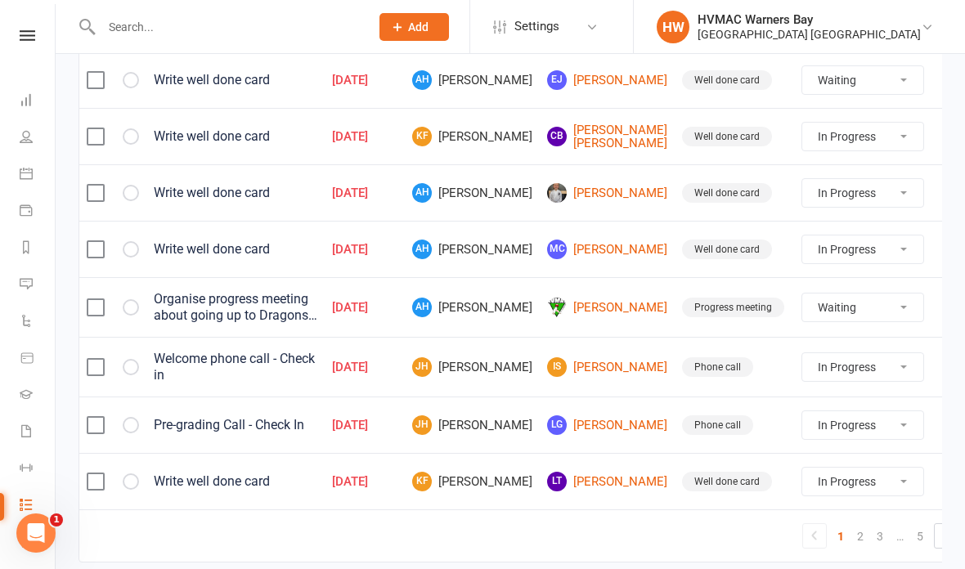
select select "started"
select select "waiting"
select select "started"
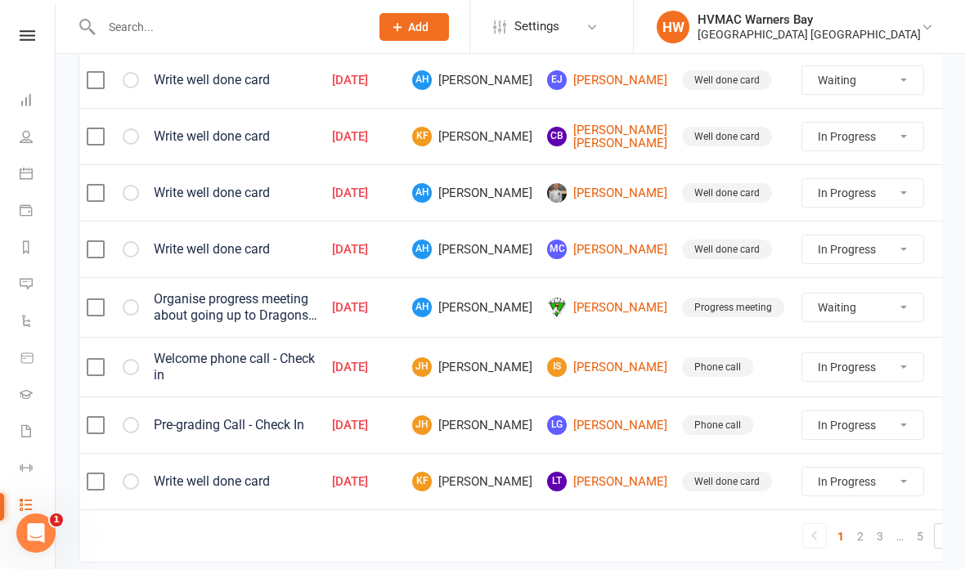
select select "started"
select select "waiting"
select select "started"
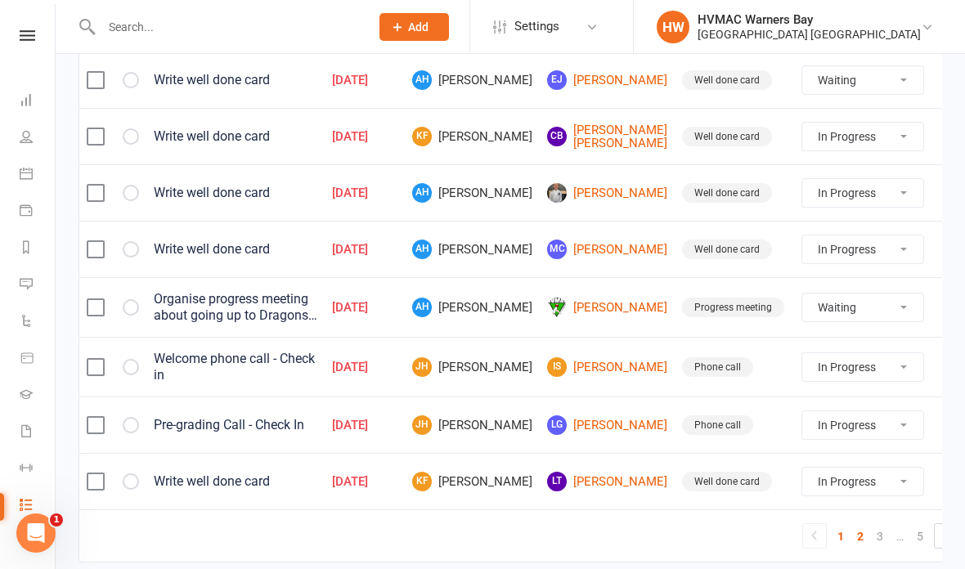
select select "started"
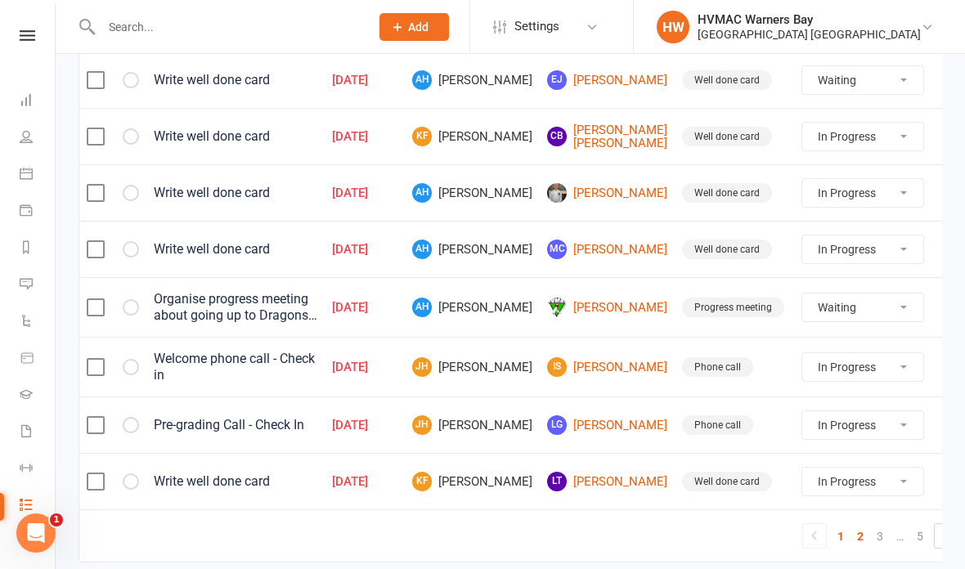
select select "started"
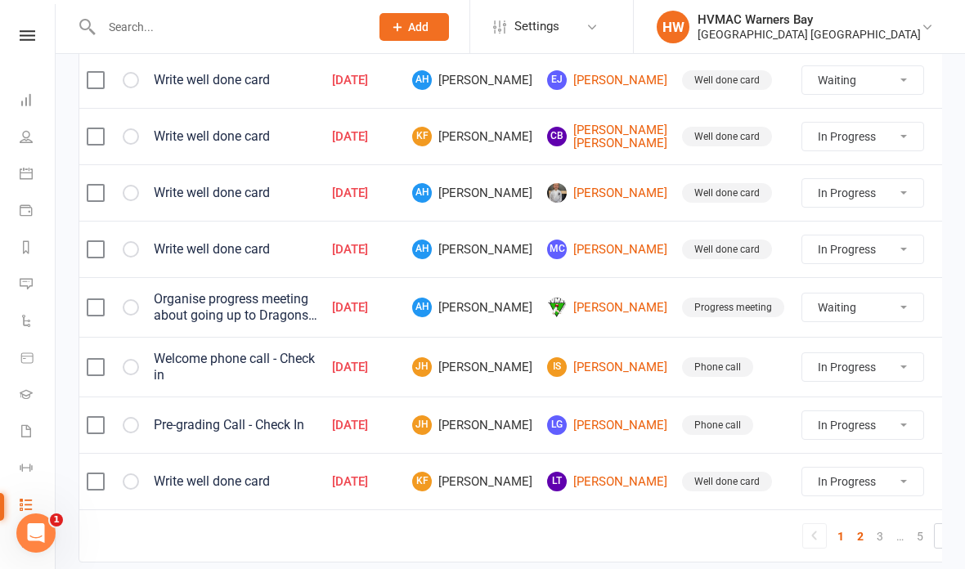
select select "started"
select select "waiting"
select select "started"
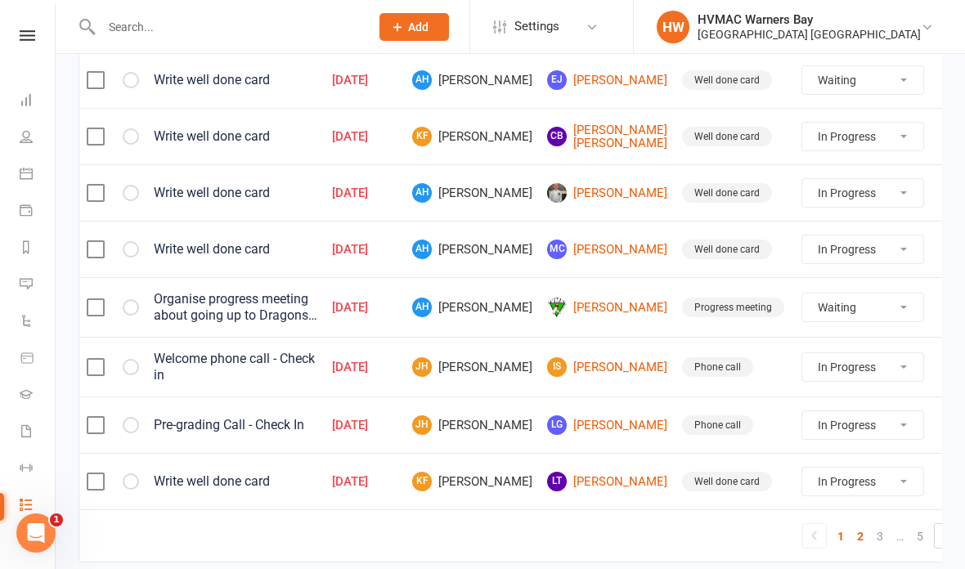
select select "waiting"
select select "started"
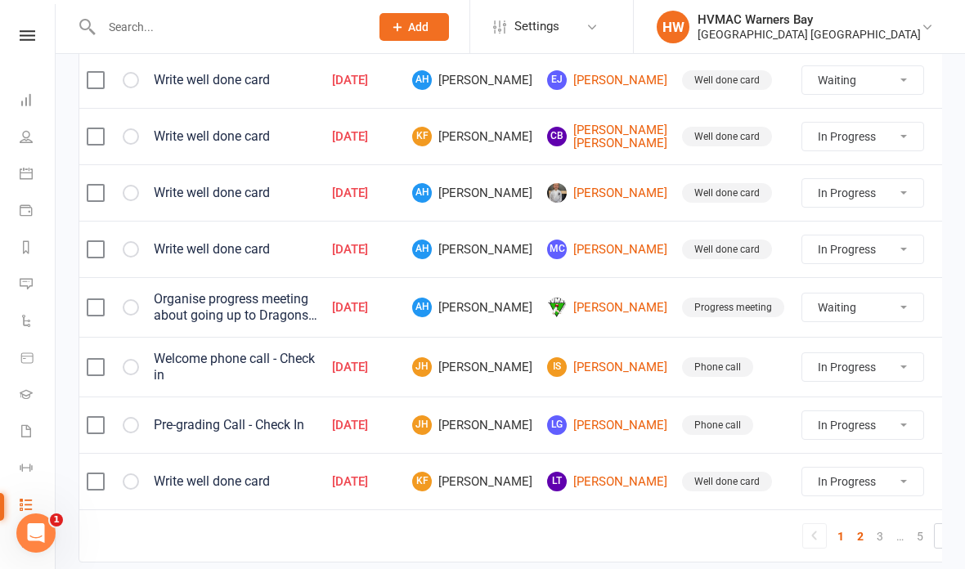
select select "started"
select select "waiting"
select select "started"
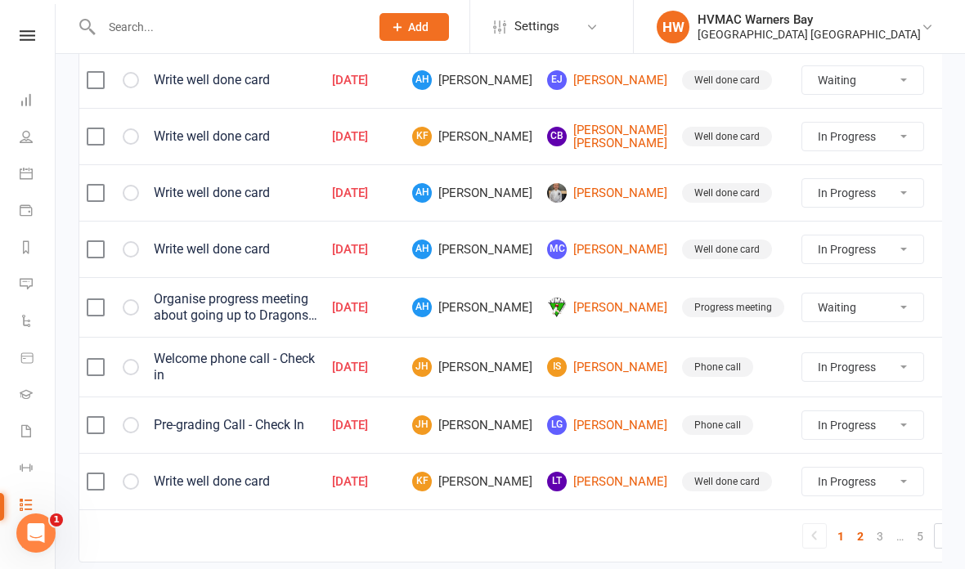
select select "waiting"
select select "started"
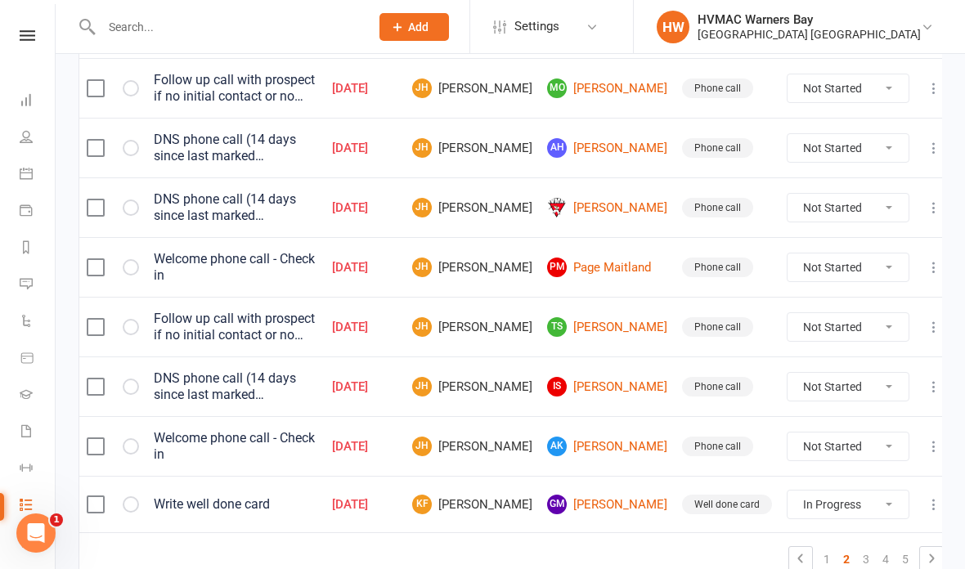
scroll to position [1263, 0]
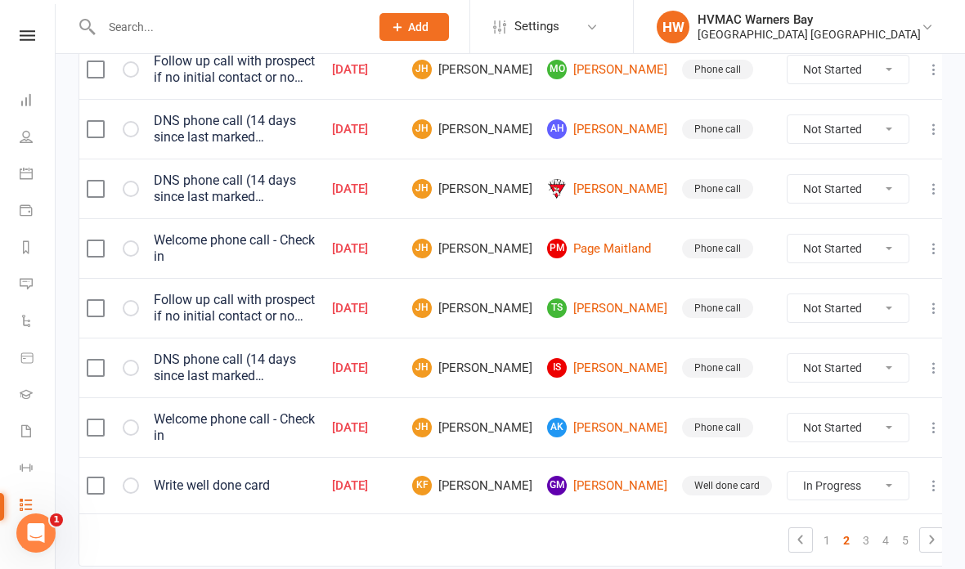
click at [836, 356] on select "Not Started In Progress Waiting Complete" at bounding box center [847, 368] width 121 height 28
select select "unstarted"
select select "started"
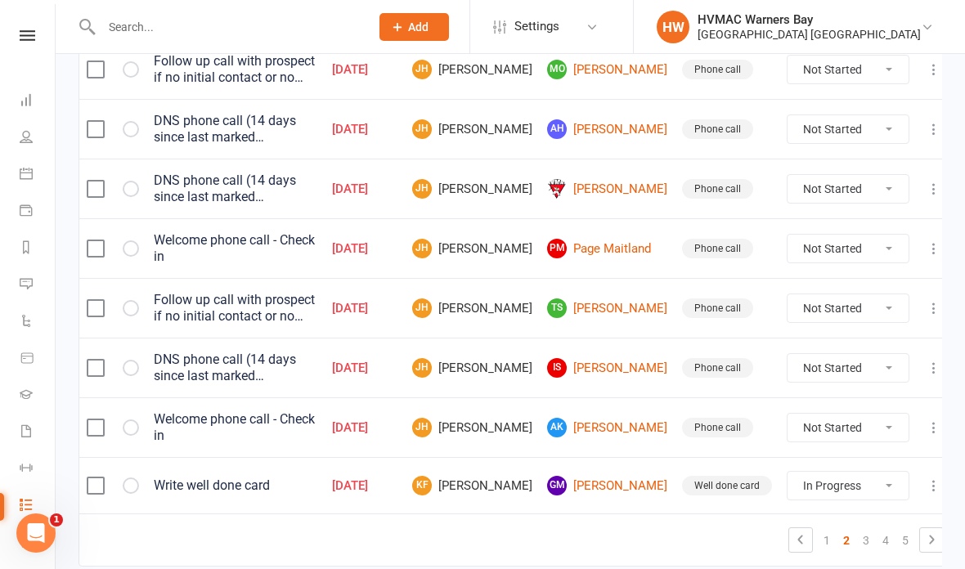
select select "waiting"
select select "started"
select select "waiting"
select select "started"
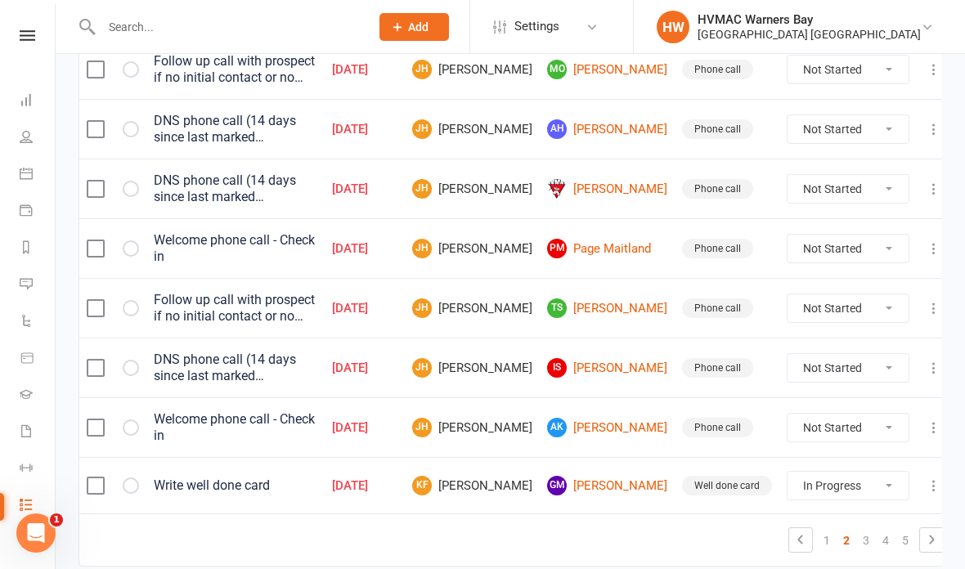
select select "started"
select select "waiting"
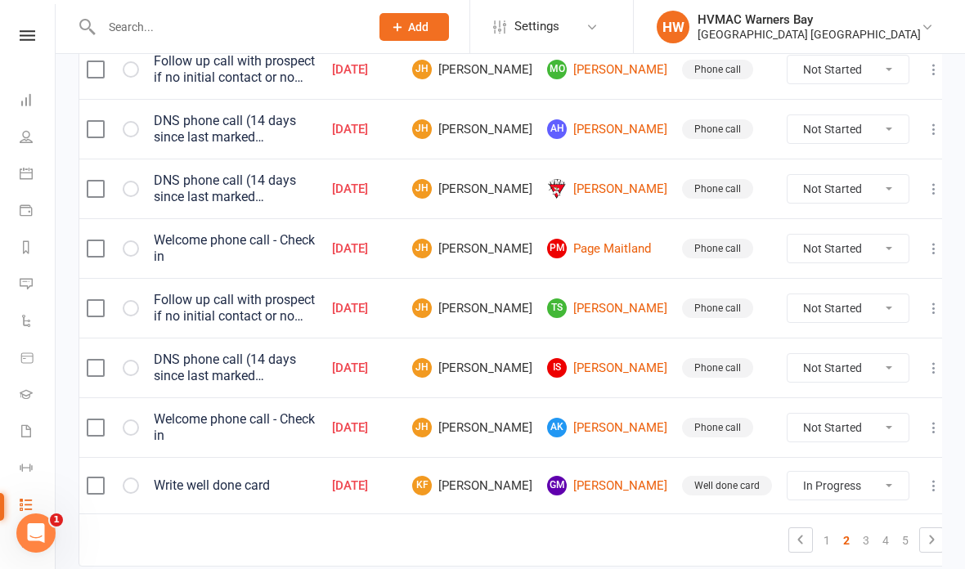
select select "started"
select select "waiting"
select select "started"
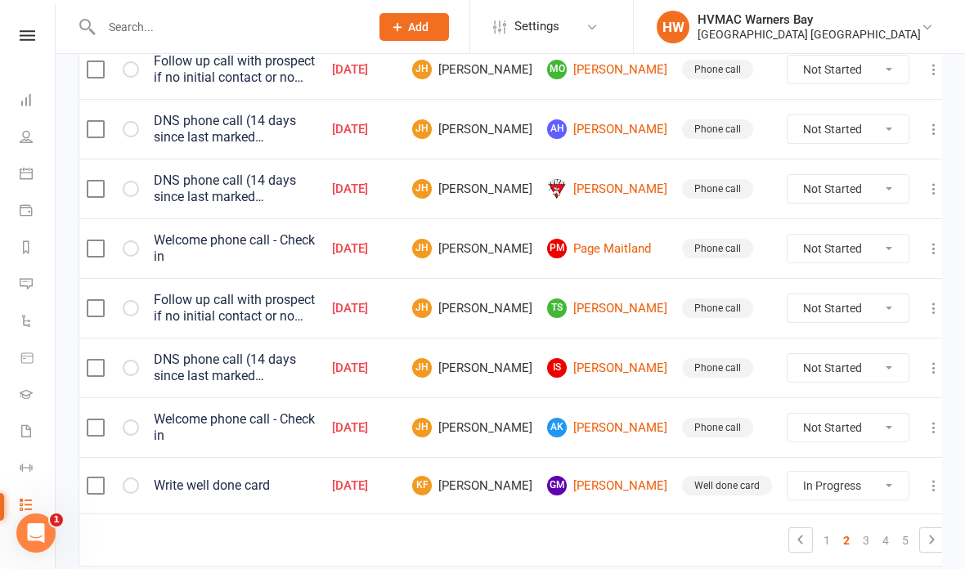
select select "started"
select select "waiting"
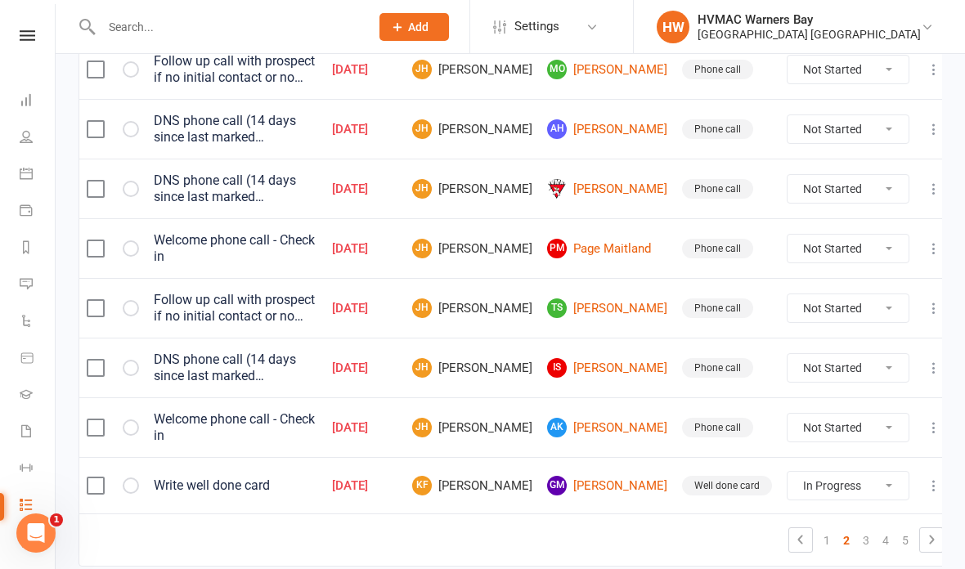
select select "started"
select select "waiting"
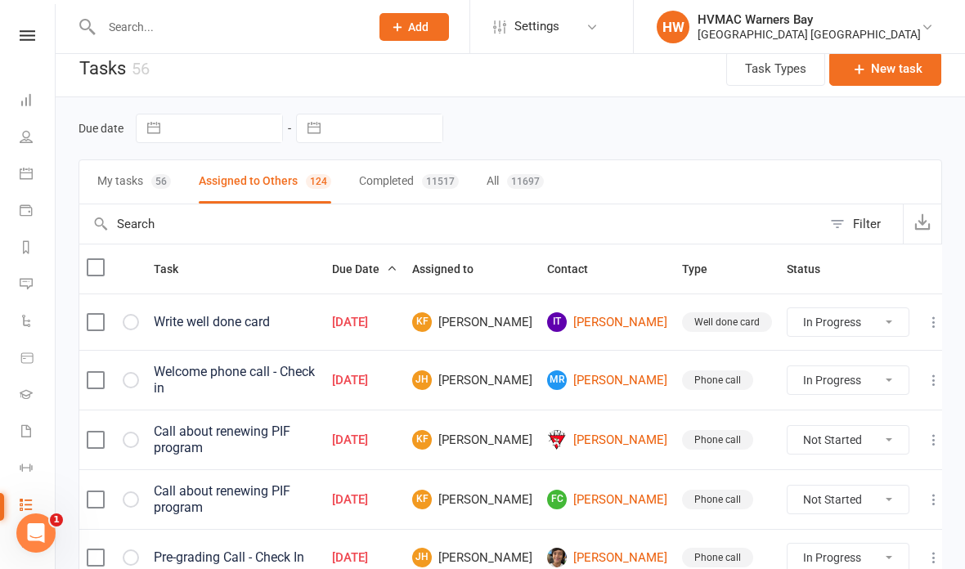
scroll to position [0, 0]
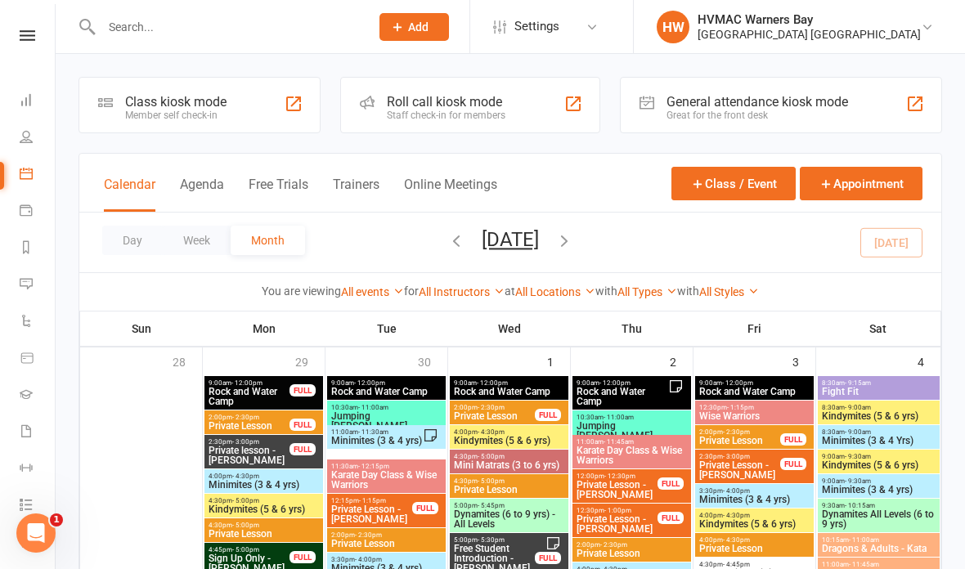
click at [214, 18] on input "text" at bounding box center [227, 27] width 262 height 23
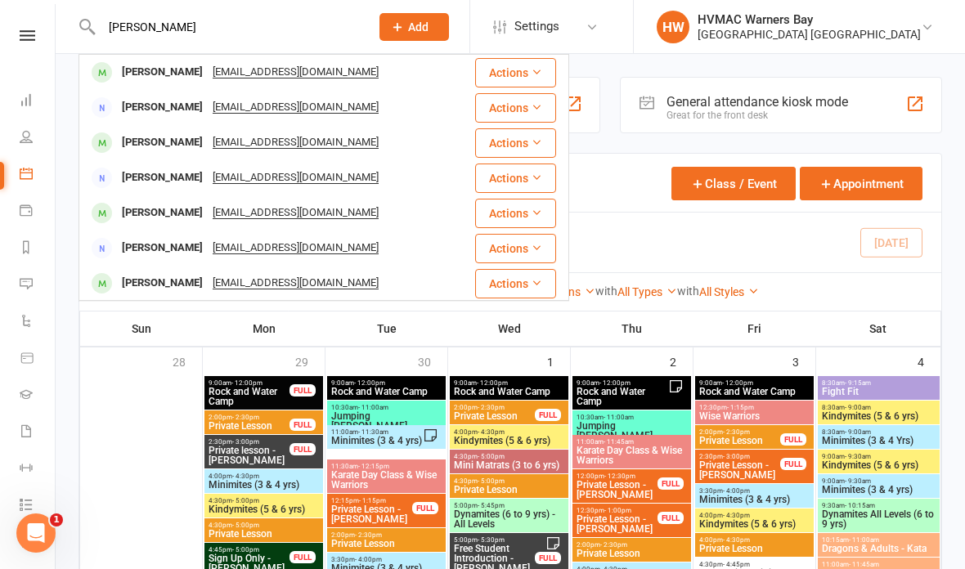
type input "Brayden wilson"
click at [249, 78] on div "Becci_00@hotmail.com" at bounding box center [296, 72] width 176 height 24
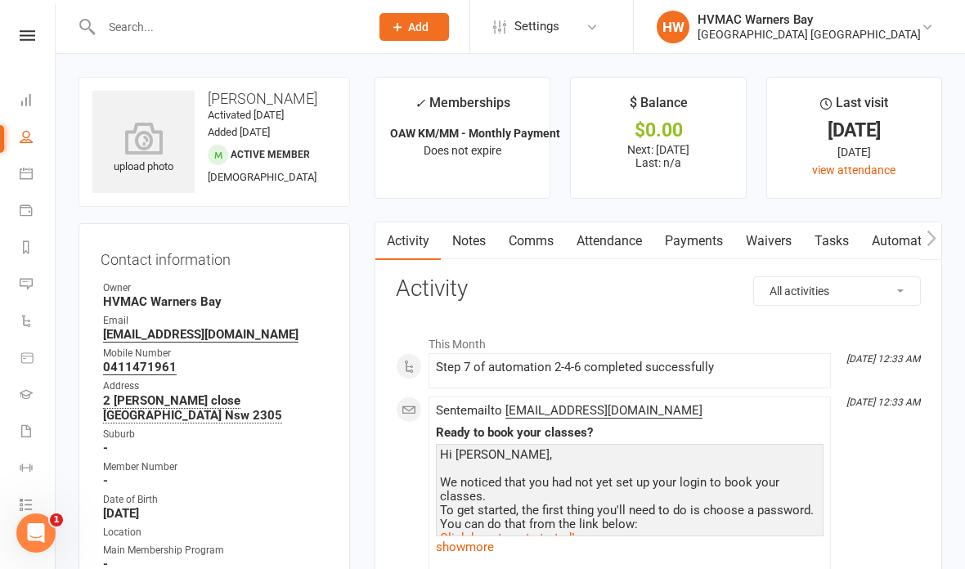
click at [207, 37] on input "text" at bounding box center [227, 27] width 262 height 23
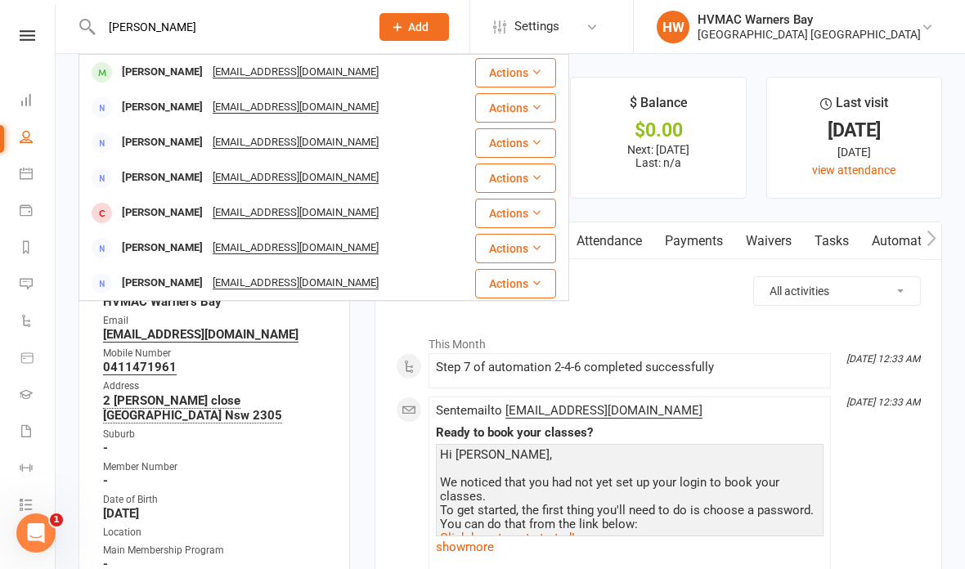
type input "Rylan thompson"
click at [226, 68] on div "rylan.thomo@icloud.com" at bounding box center [296, 72] width 176 height 24
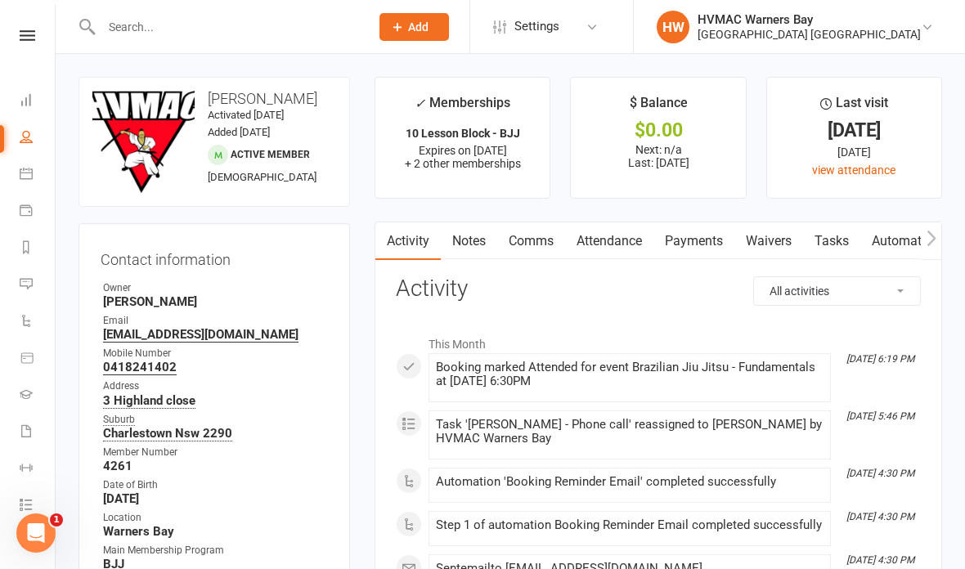
click at [229, 16] on input "text" at bounding box center [227, 27] width 262 height 23
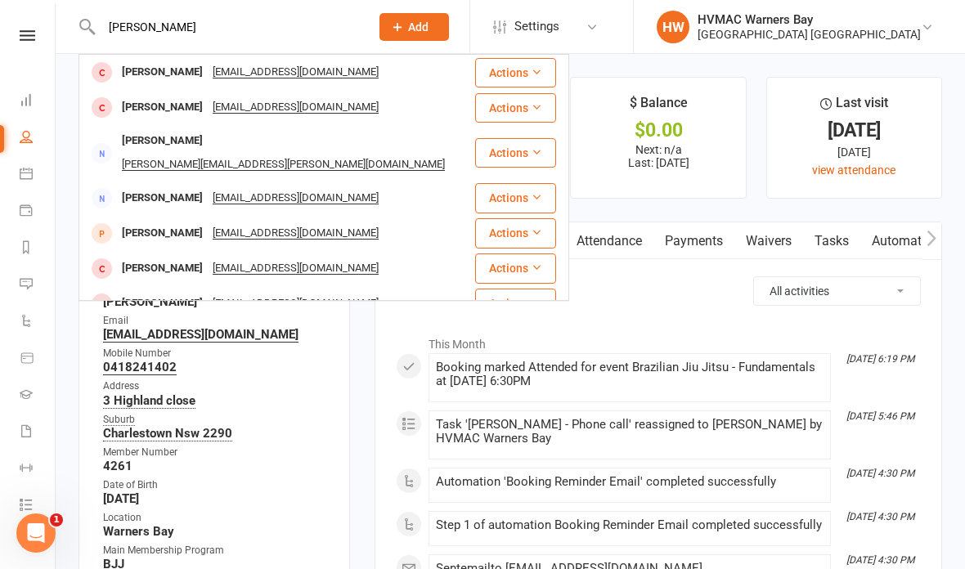
type input "Lachlan sullivan"
click at [225, 75] on div "bjs_hrt@yahoo.com.au" at bounding box center [296, 72] width 176 height 24
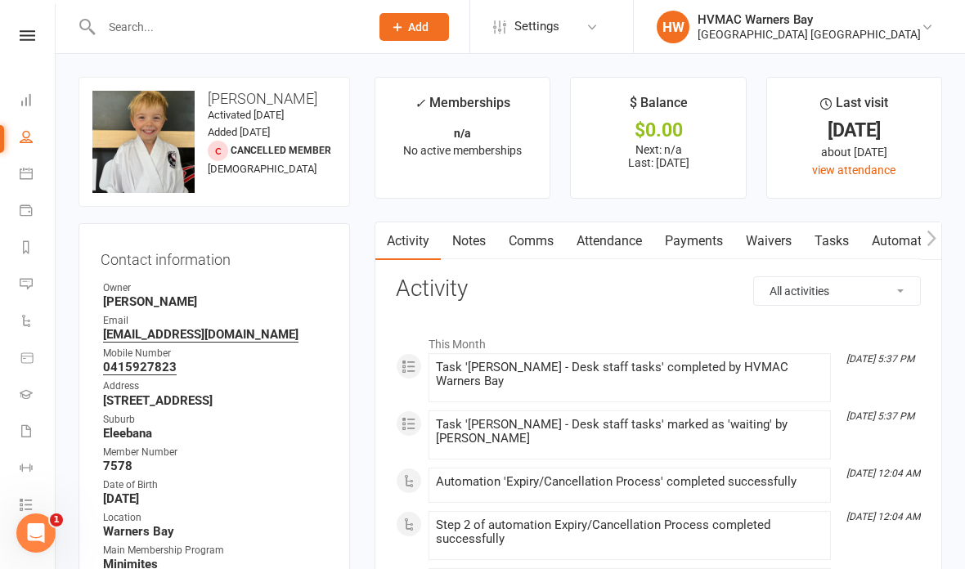
click at [849, 253] on link "Tasks" at bounding box center [831, 241] width 57 height 38
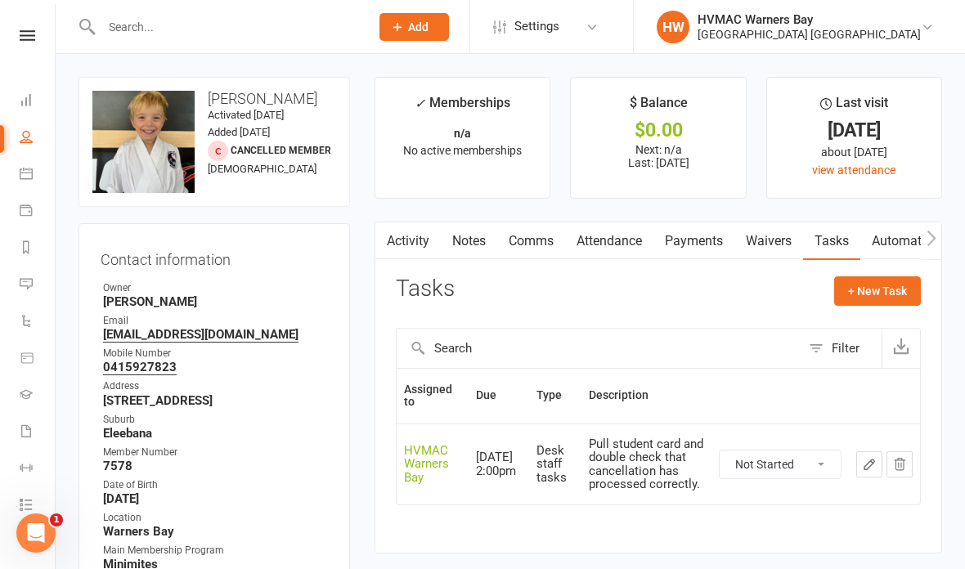
click at [775, 454] on select "Not Started In Progress Waiting Complete" at bounding box center [779, 464] width 121 height 28
select select "unstarted"
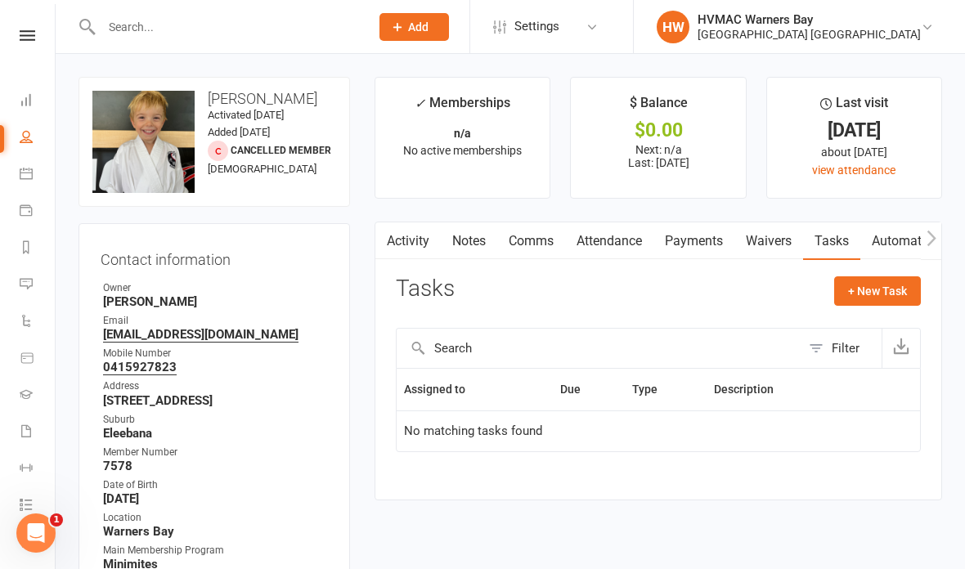
click at [195, 34] on input "text" at bounding box center [227, 27] width 262 height 23
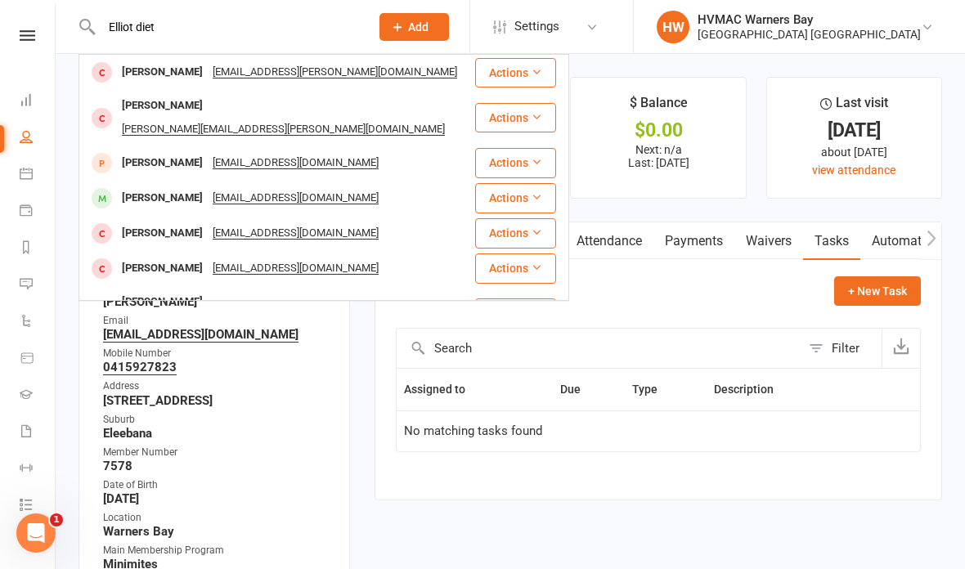
type input "Elliot diet"
click at [208, 70] on div "riki.k.dietsch@gmail.com" at bounding box center [335, 72] width 254 height 24
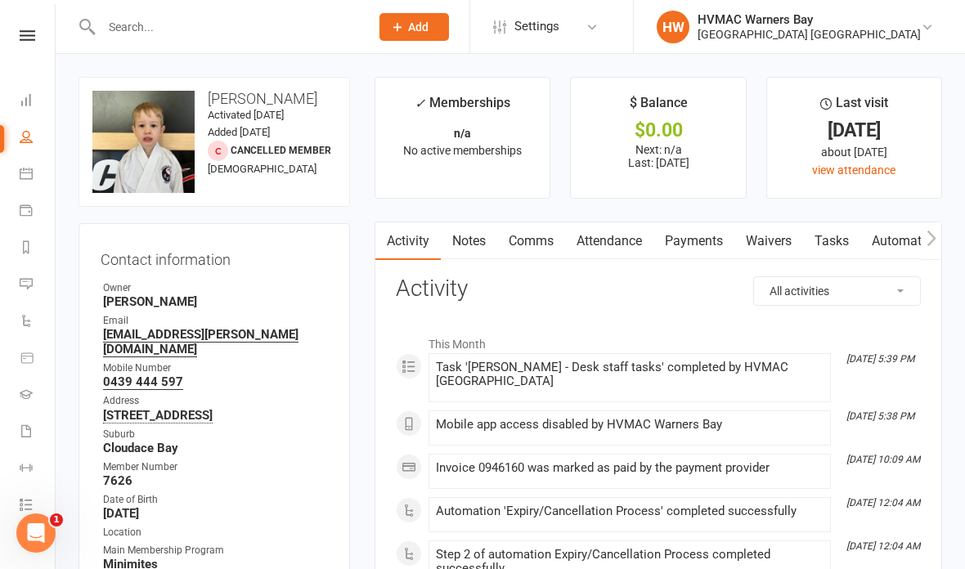
click at [811, 241] on link "Tasks" at bounding box center [831, 241] width 57 height 38
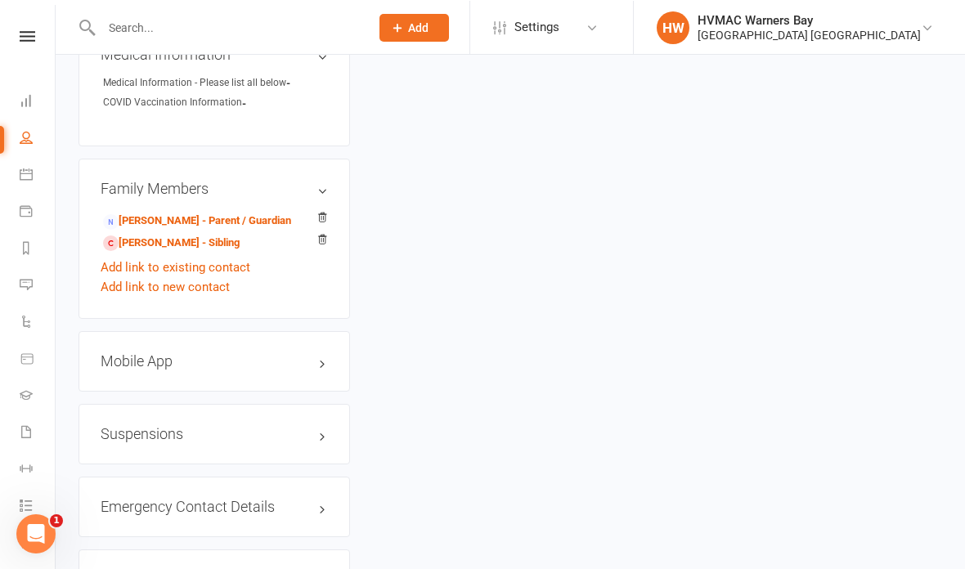
scroll to position [1328, 0]
click at [191, 244] on link "Teddy Dietsch - Sibling" at bounding box center [171, 243] width 137 height 17
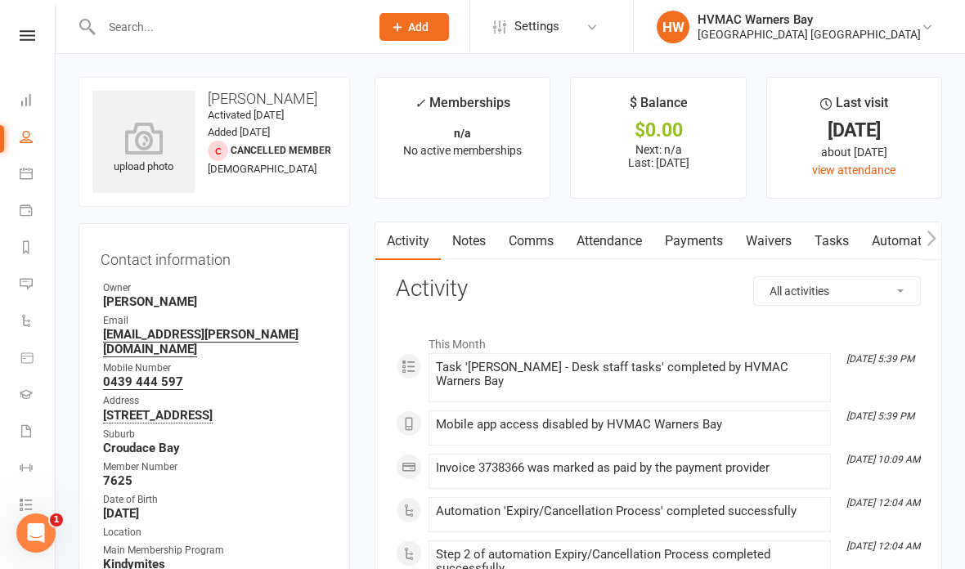
click at [844, 239] on link "Tasks" at bounding box center [831, 241] width 57 height 38
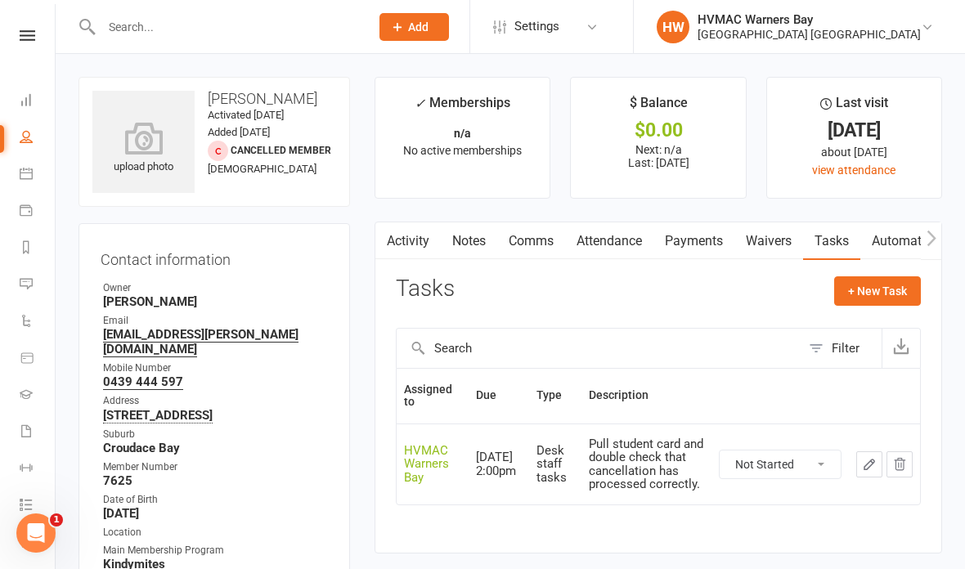
click at [237, 22] on input "text" at bounding box center [227, 27] width 262 height 23
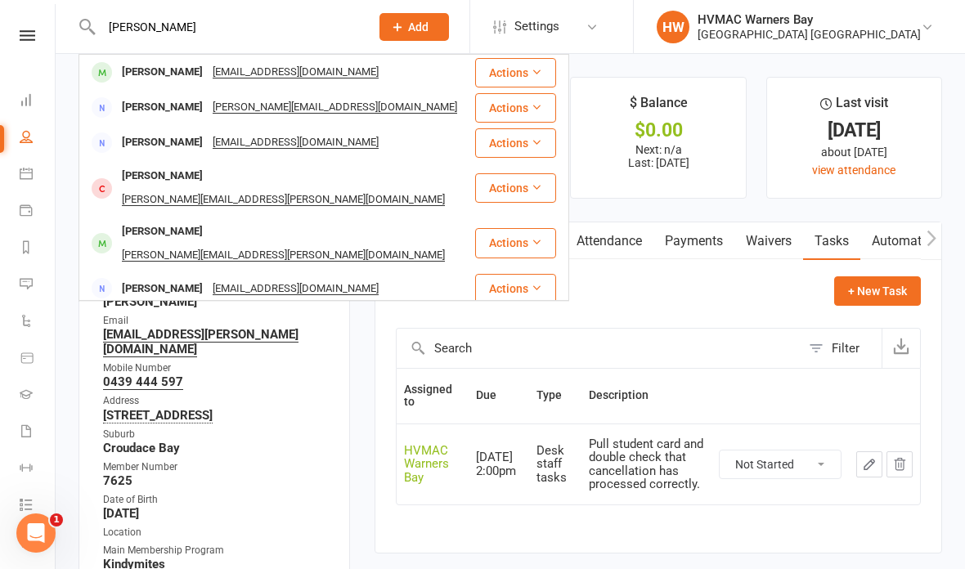
type input "Graham hardens"
click at [164, 71] on div "[PERSON_NAME]" at bounding box center [162, 72] width 91 height 24
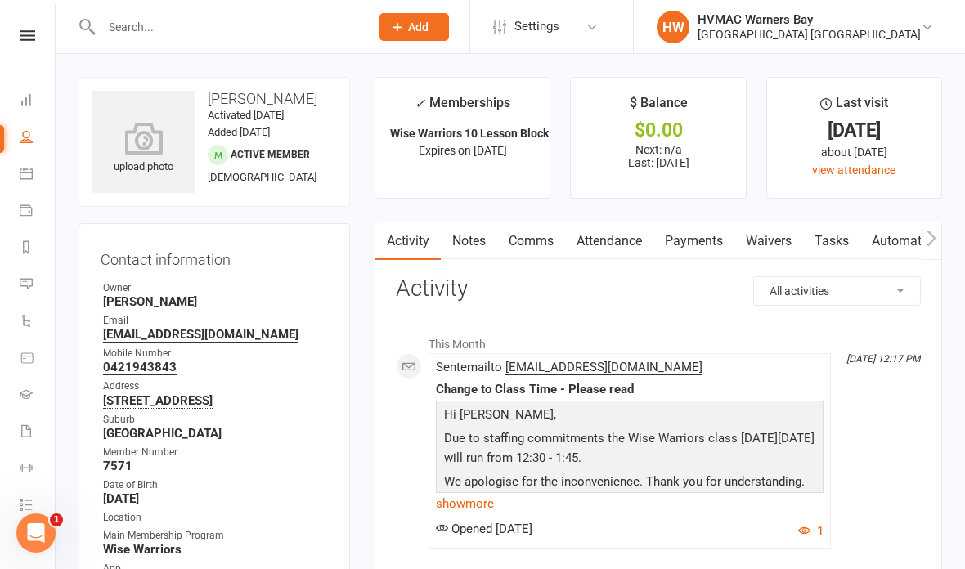
click at [603, 240] on link "Attendance" at bounding box center [609, 241] width 88 height 38
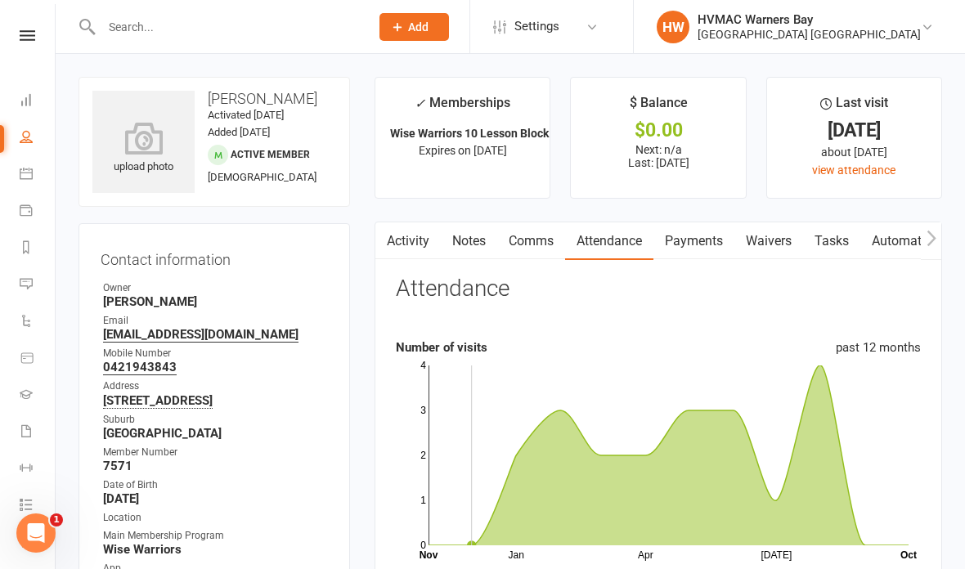
click at [226, 30] on input "text" at bounding box center [227, 27] width 262 height 23
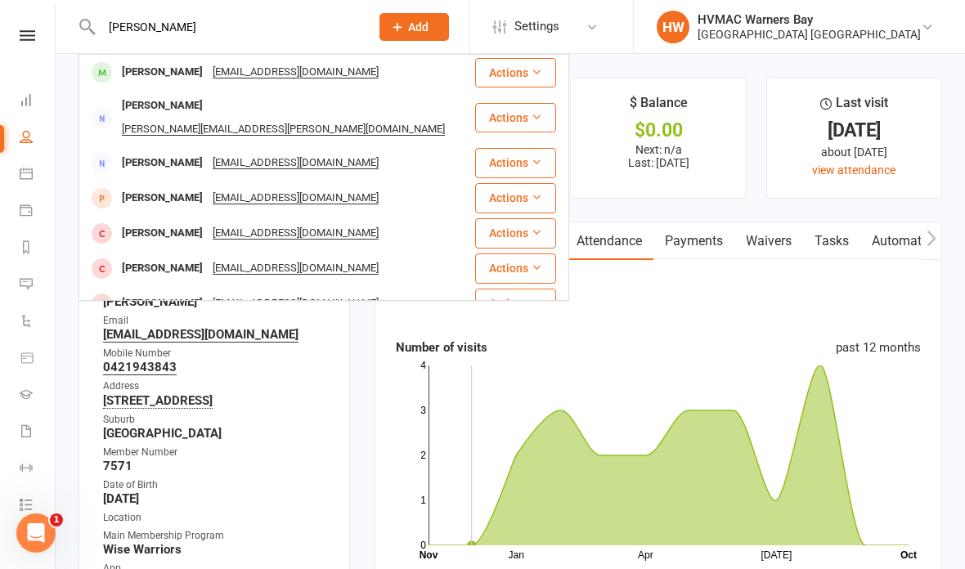
type input "[PERSON_NAME]"
click at [235, 70] on div "bjs_hrt@yahoo.com.au" at bounding box center [296, 72] width 176 height 24
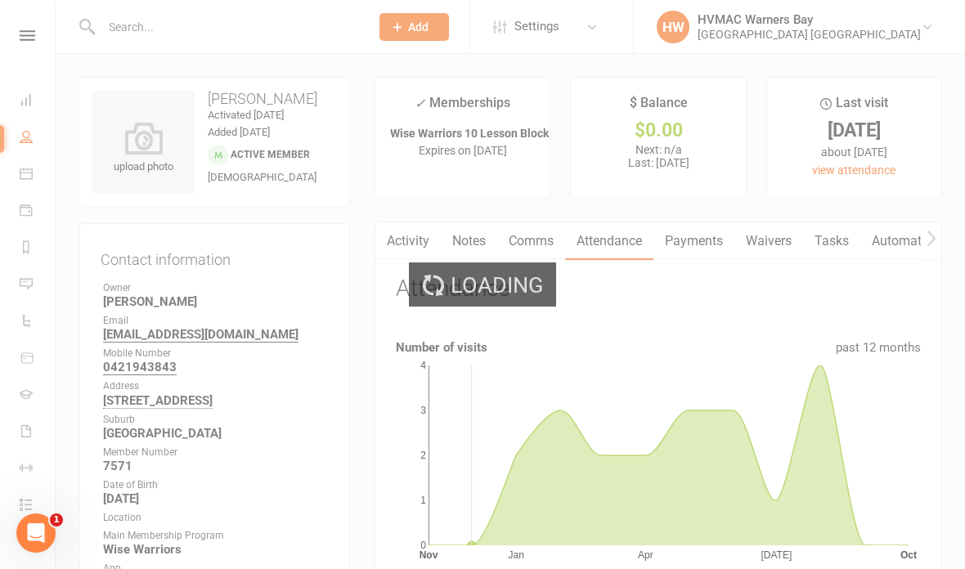
click at [159, 77] on div "Loading" at bounding box center [482, 284] width 965 height 569
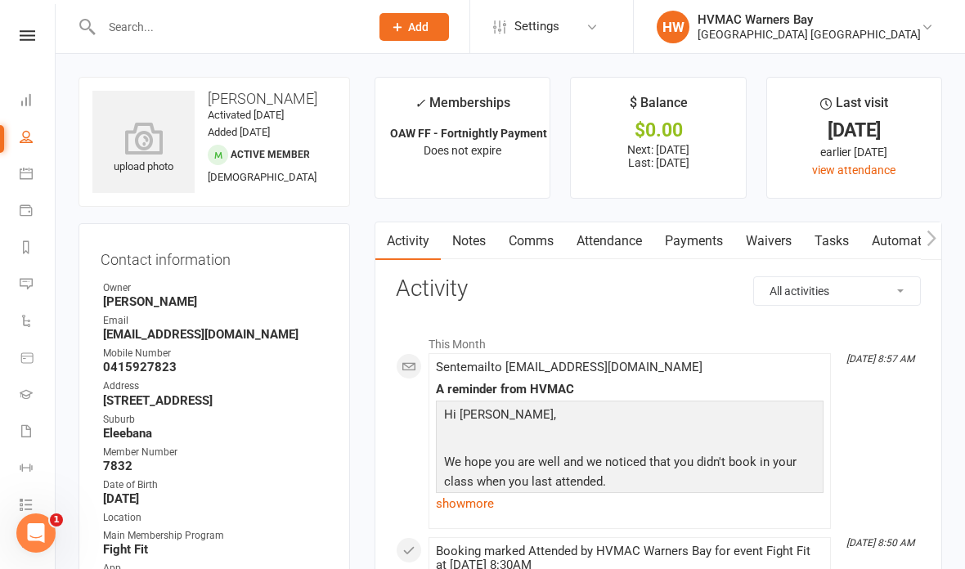
click at [631, 237] on link "Attendance" at bounding box center [609, 241] width 88 height 38
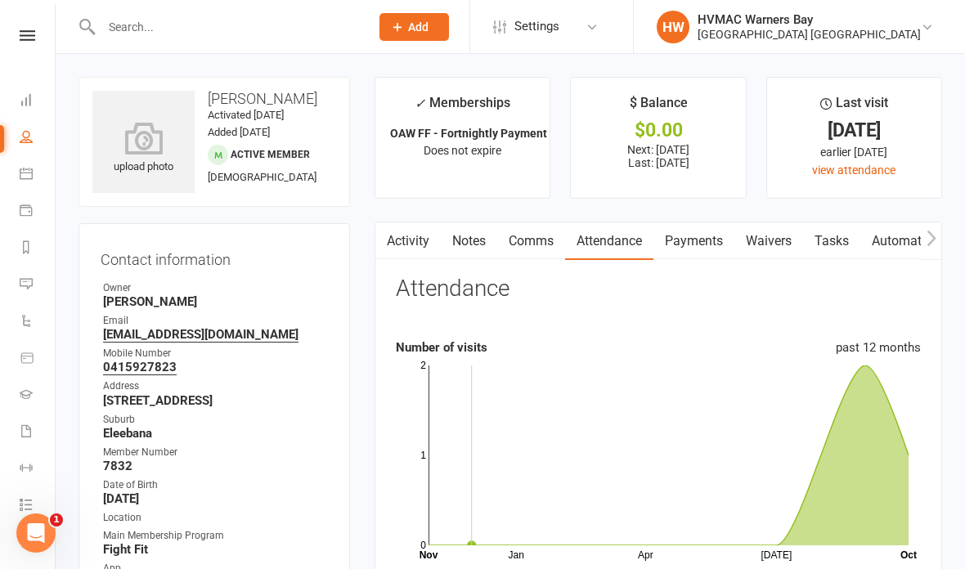
click at [215, 23] on input "text" at bounding box center [227, 27] width 262 height 23
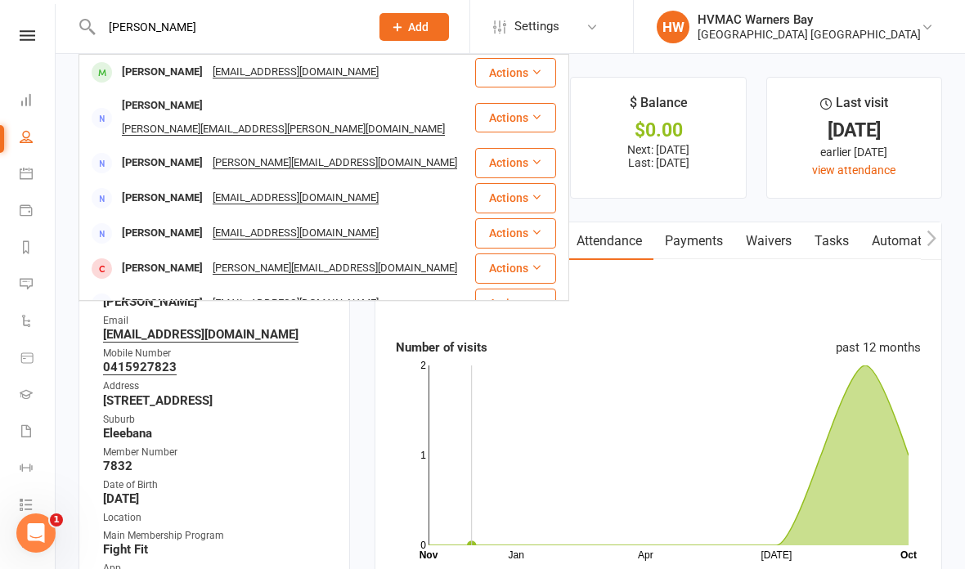
type input "[PERSON_NAME]"
click at [241, 73] on div "aj_mitchell65@outlook.com.au" at bounding box center [296, 72] width 176 height 24
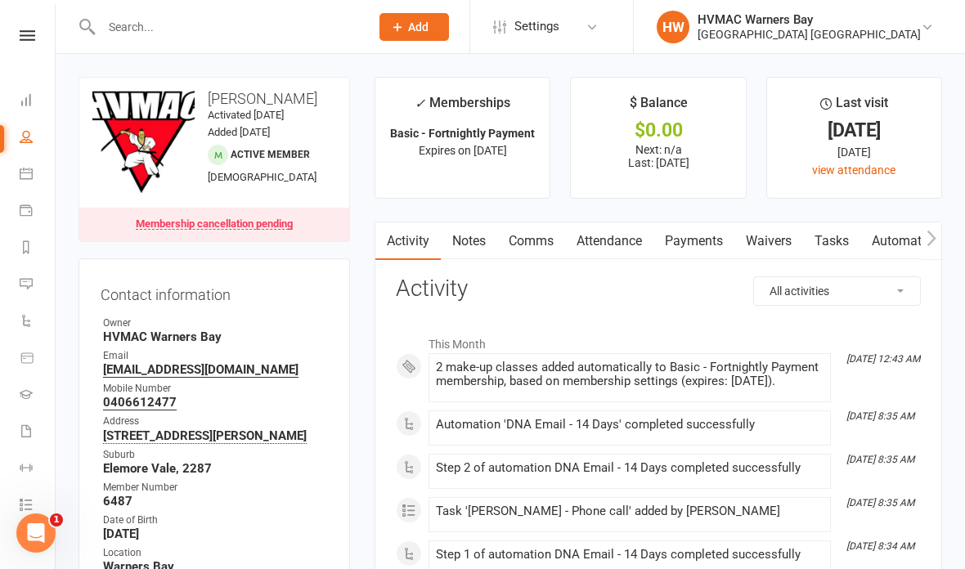
click at [191, 16] on input "text" at bounding box center [227, 27] width 262 height 23
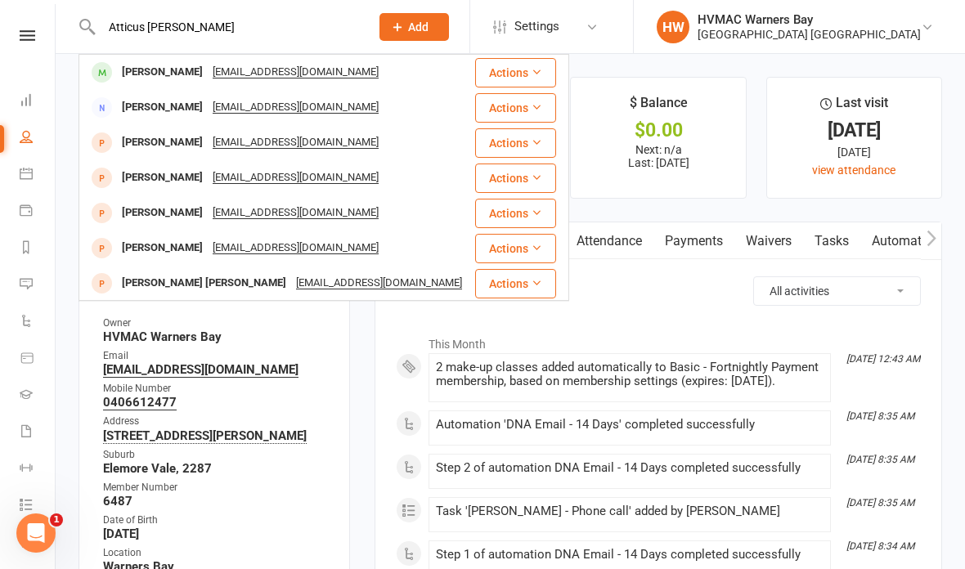
type input "Atticus hendrie"
click at [239, 80] on div "Madelinelouise@hotmail.com" at bounding box center [296, 72] width 176 height 24
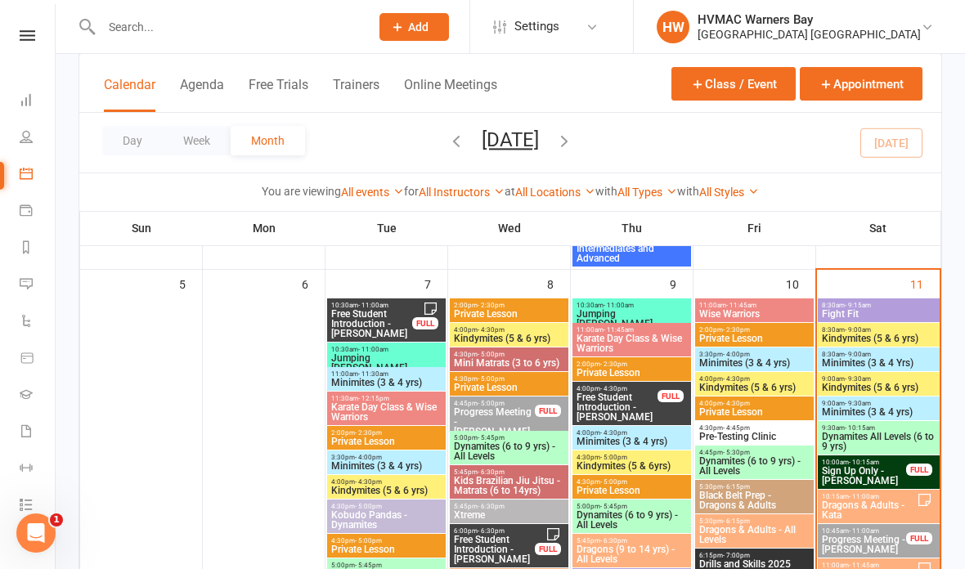
scroll to position [627, 0]
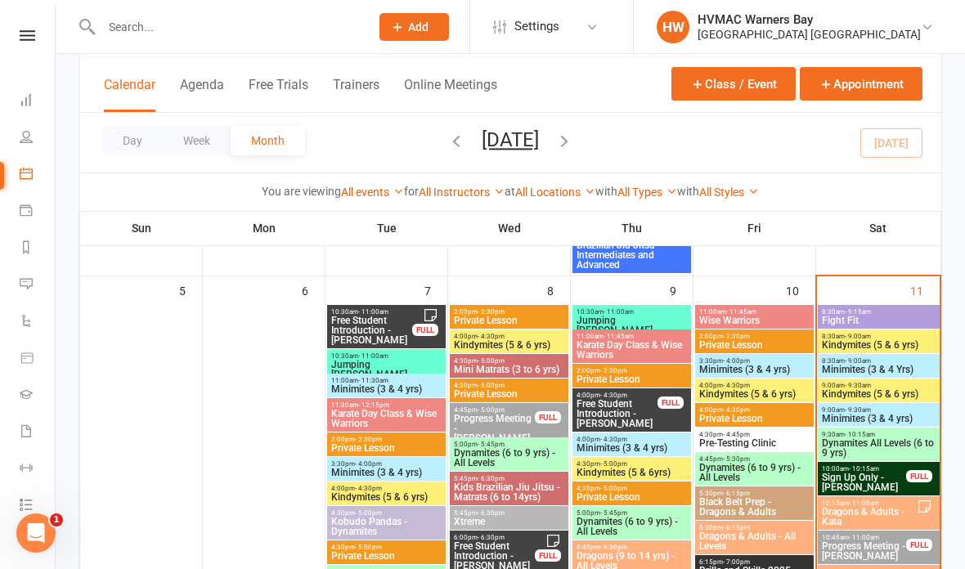
click at [847, 333] on span "- 9:00am" at bounding box center [857, 336] width 26 height 7
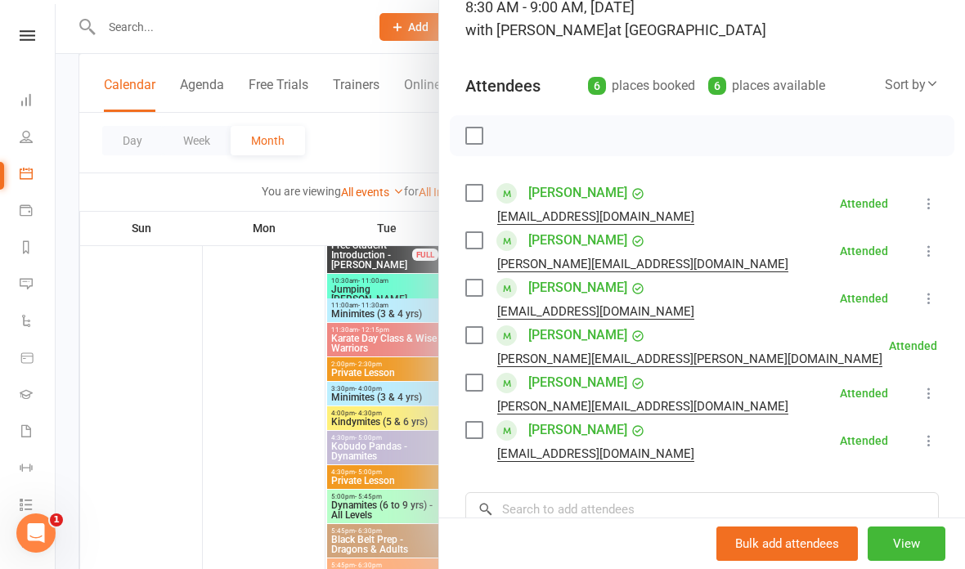
scroll to position [132, 0]
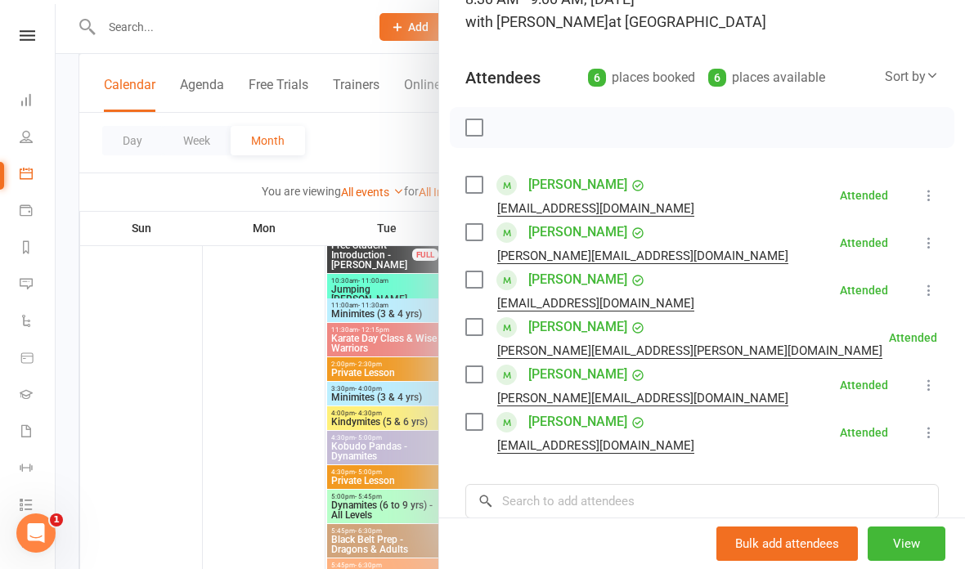
click at [399, 408] on div at bounding box center [510, 284] width 909 height 569
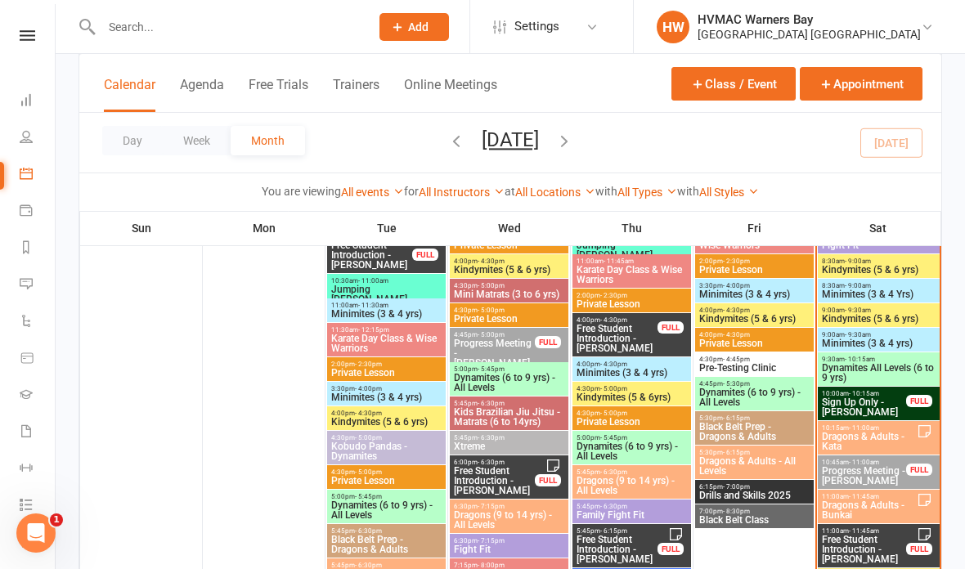
click at [837, 293] on span "Minimites (3 & 4 Yrs)" at bounding box center [878, 294] width 115 height 10
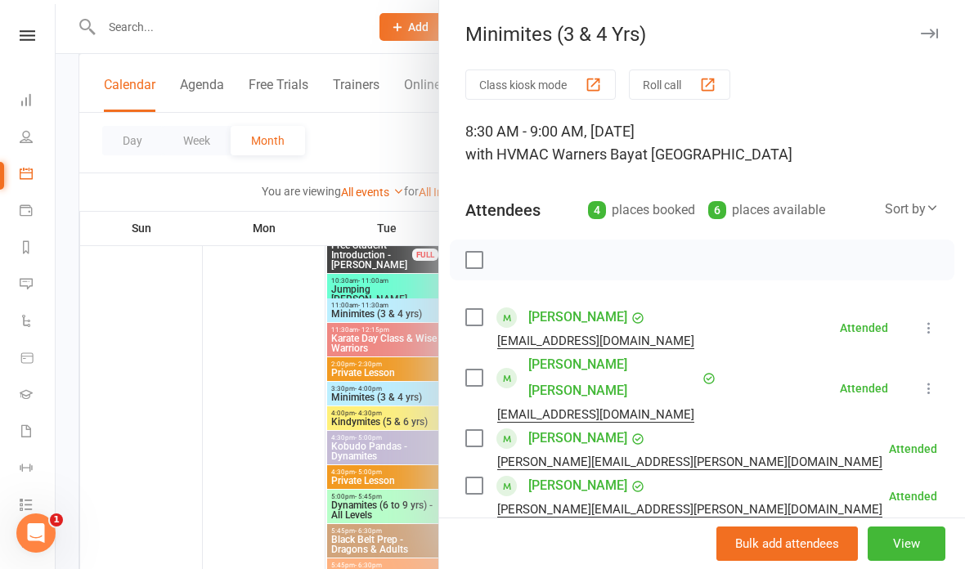
click at [358, 289] on div at bounding box center [510, 284] width 909 height 569
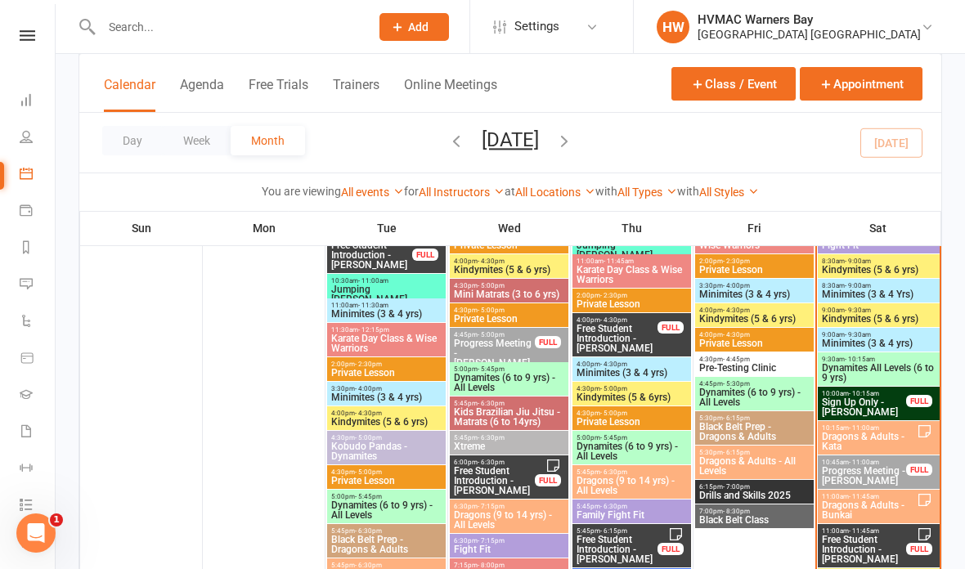
click at [224, 20] on input "text" at bounding box center [227, 27] width 262 height 23
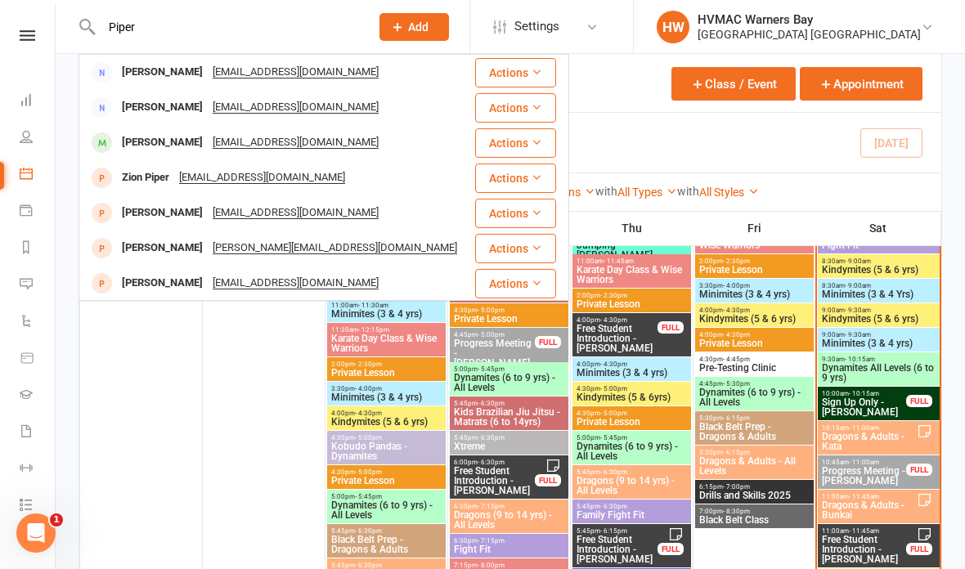
type input "Piper"
click at [208, 149] on div "Lexi.lea@outlook.com" at bounding box center [296, 143] width 176 height 24
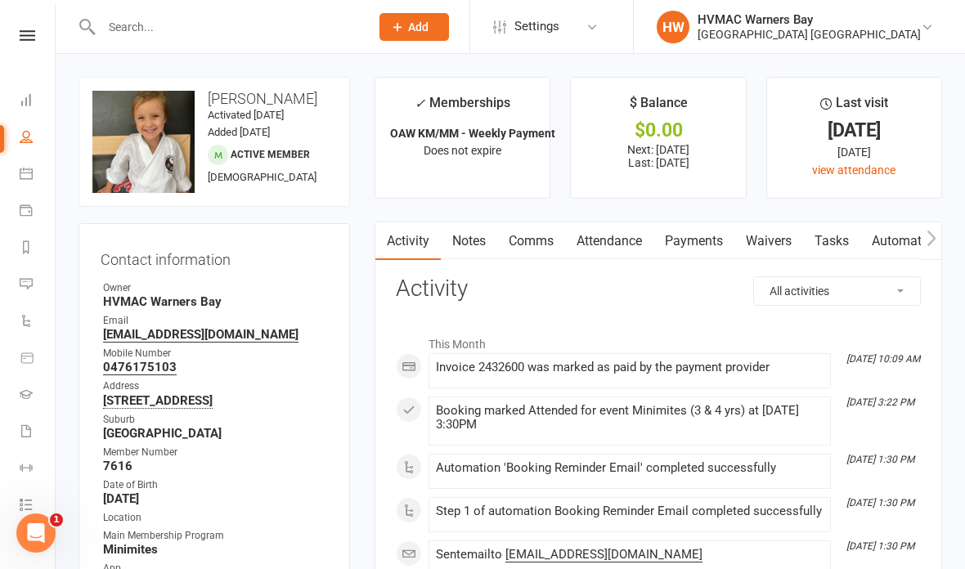
click at [177, 16] on input "text" at bounding box center [227, 27] width 262 height 23
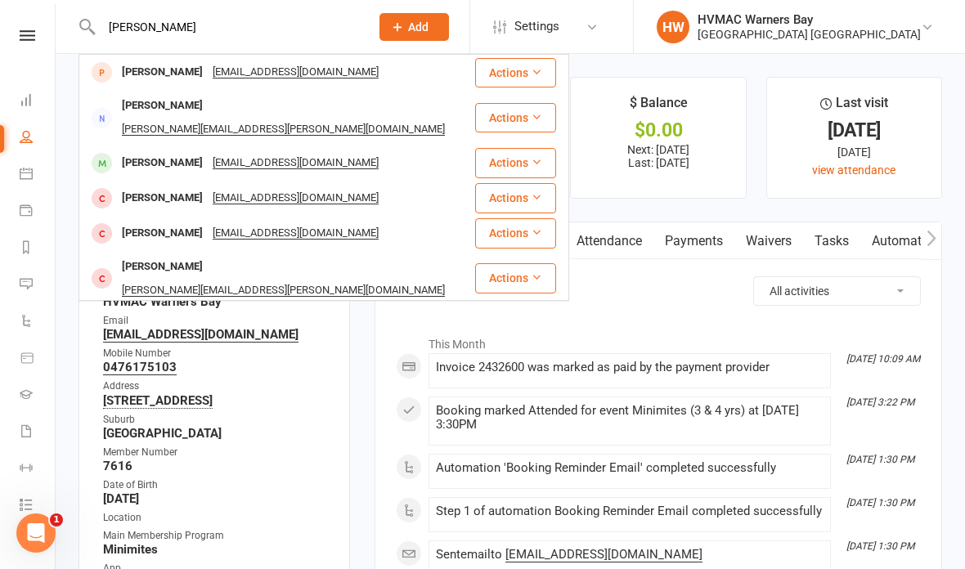
type input "Evan"
click at [233, 493] on div "Date of Birth" at bounding box center [215, 485] width 225 height 16
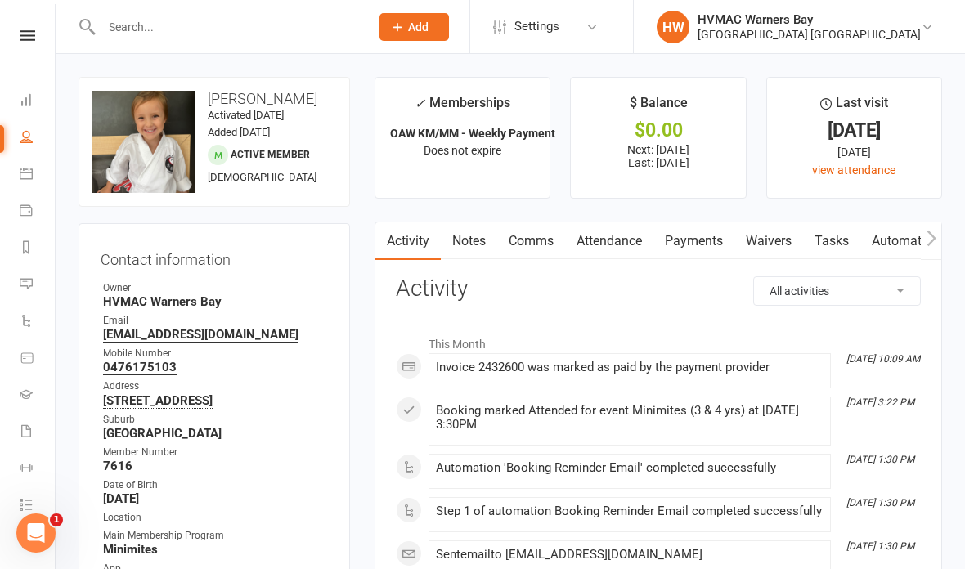
click at [320, 428] on div "Suburb" at bounding box center [215, 420] width 225 height 16
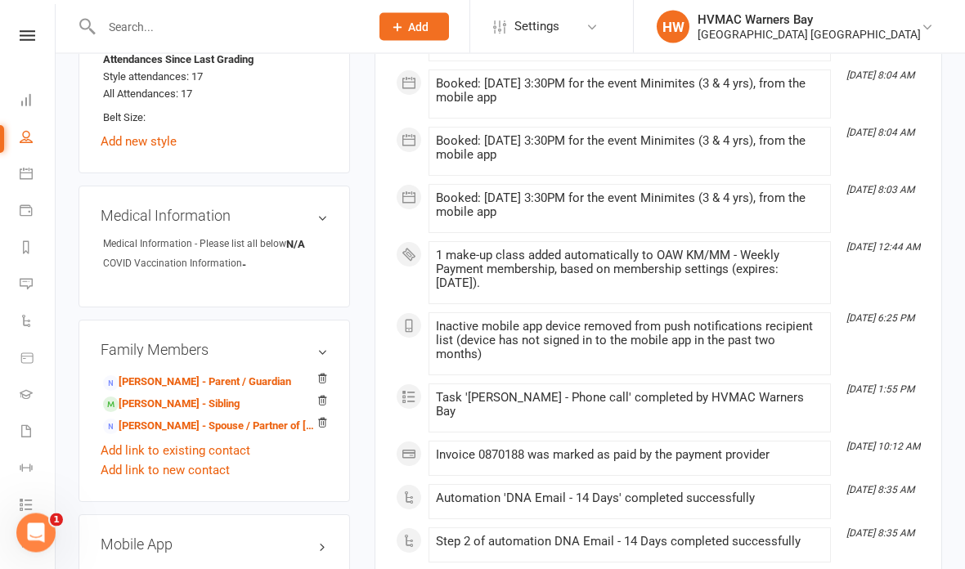
scroll to position [1167, 0]
click at [205, 413] on link "Evan Barry - Sibling" at bounding box center [171, 404] width 137 height 17
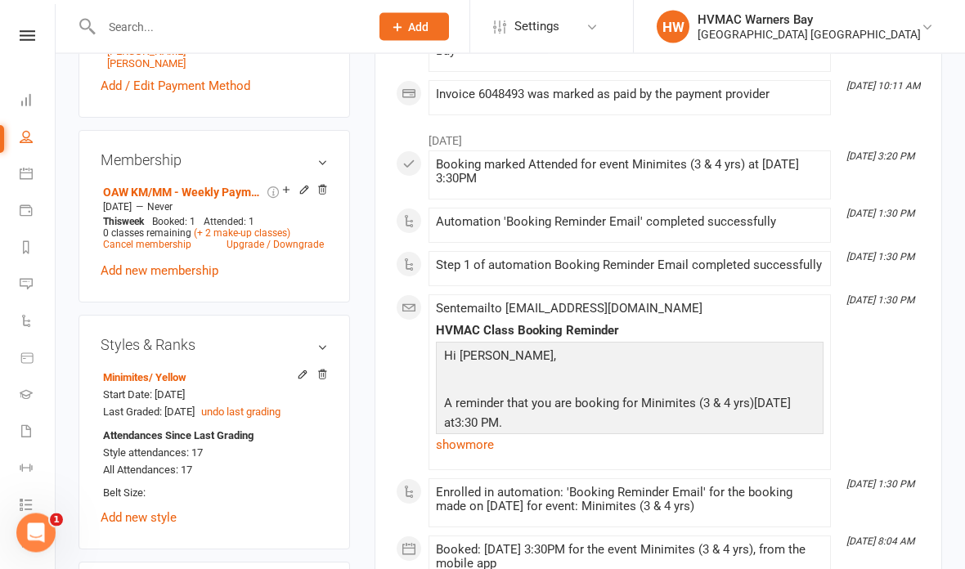
scroll to position [759, 0]
click at [146, 22] on input "text" at bounding box center [227, 27] width 262 height 23
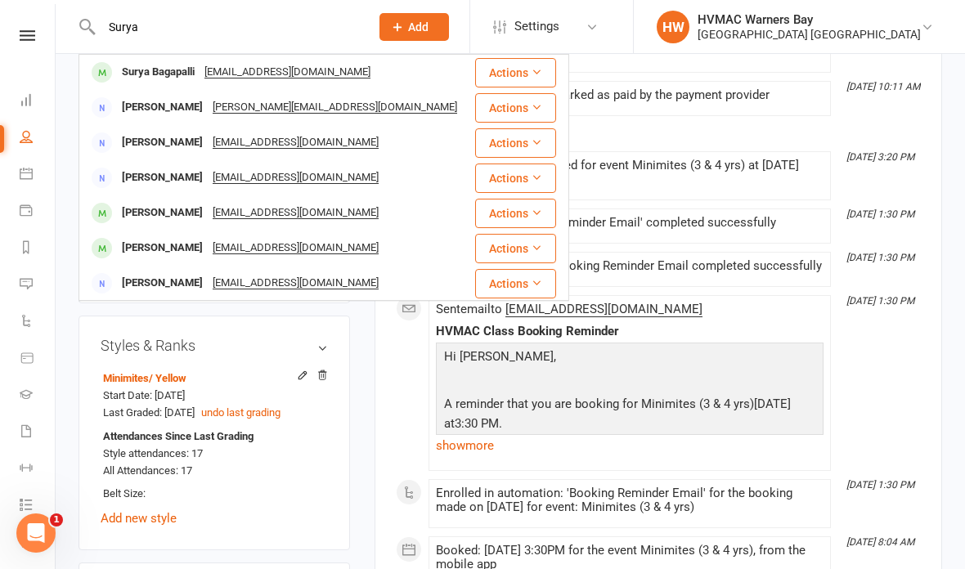
type input "Surya"
click at [223, 79] on div "Sbagapalli@gmail.com" at bounding box center [287, 72] width 176 height 24
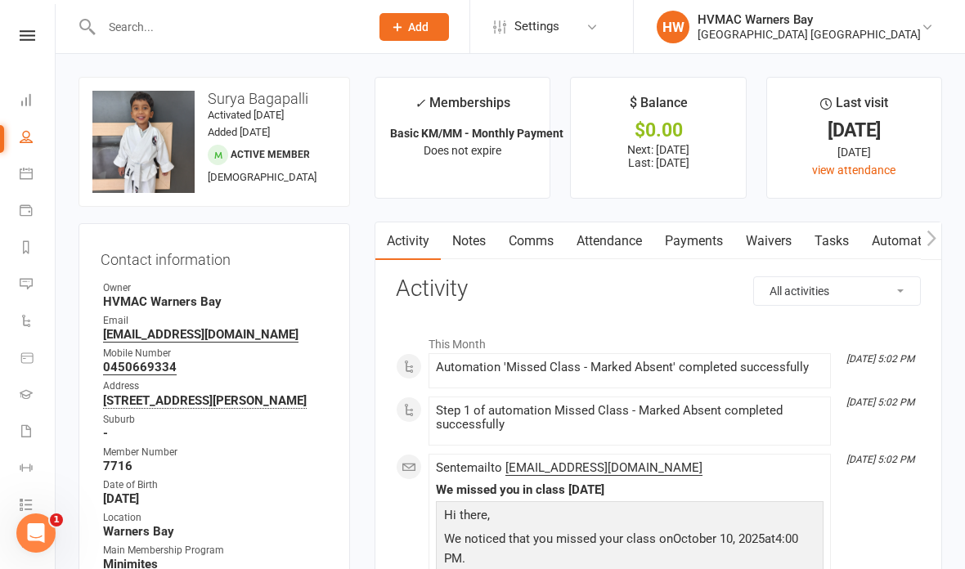
click at [144, 29] on input "text" at bounding box center [227, 27] width 262 height 23
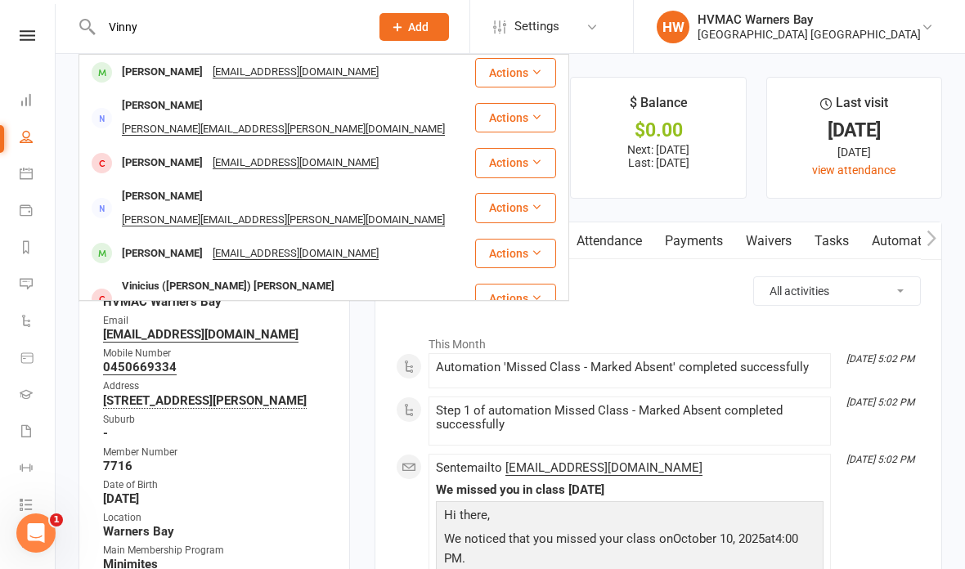
type input "Vinny"
click at [244, 90] on td "Vinny Gorman nikimoodie@gmail.com" at bounding box center [276, 72] width 395 height 35
